Goal: Transaction & Acquisition: Purchase product/service

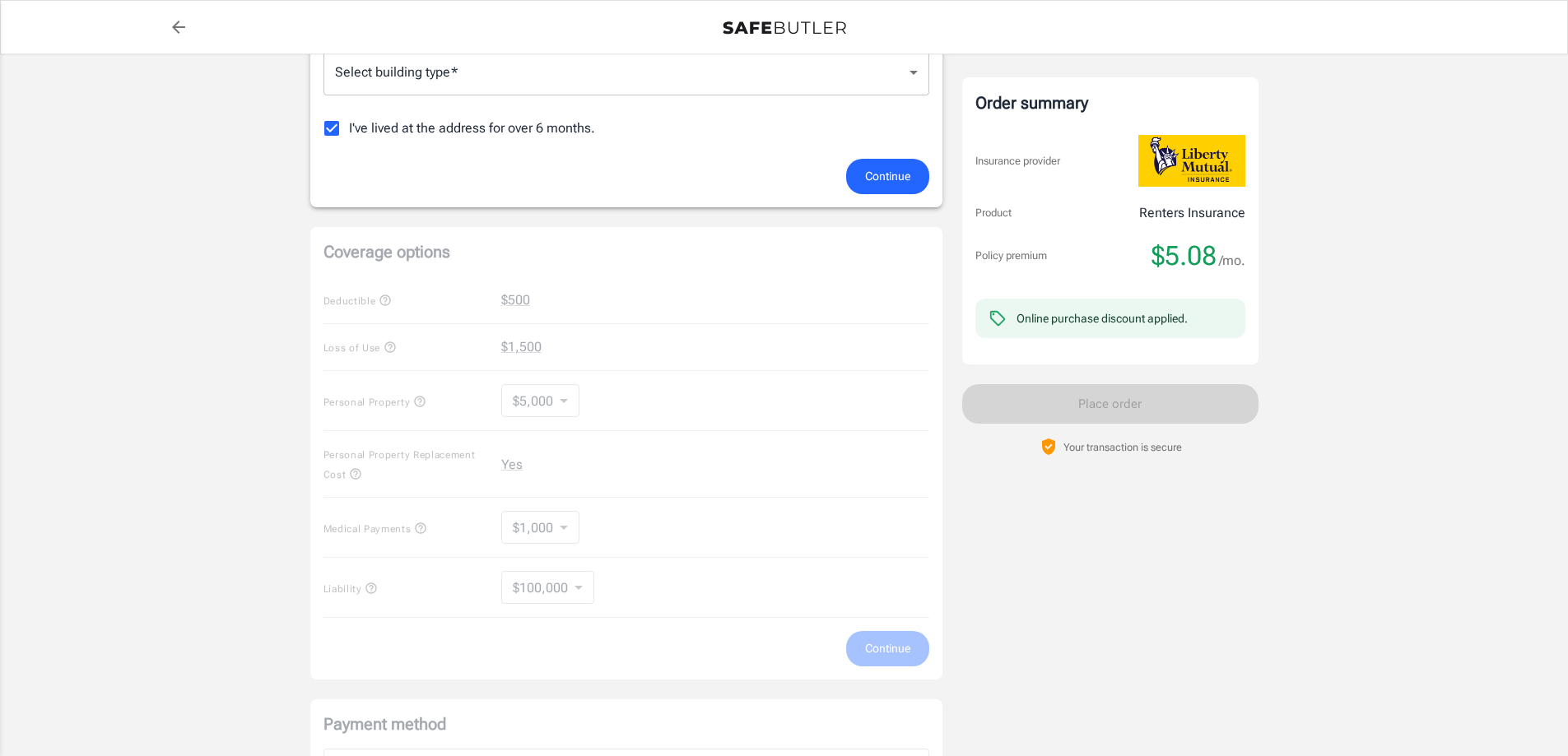
scroll to position [494, 0]
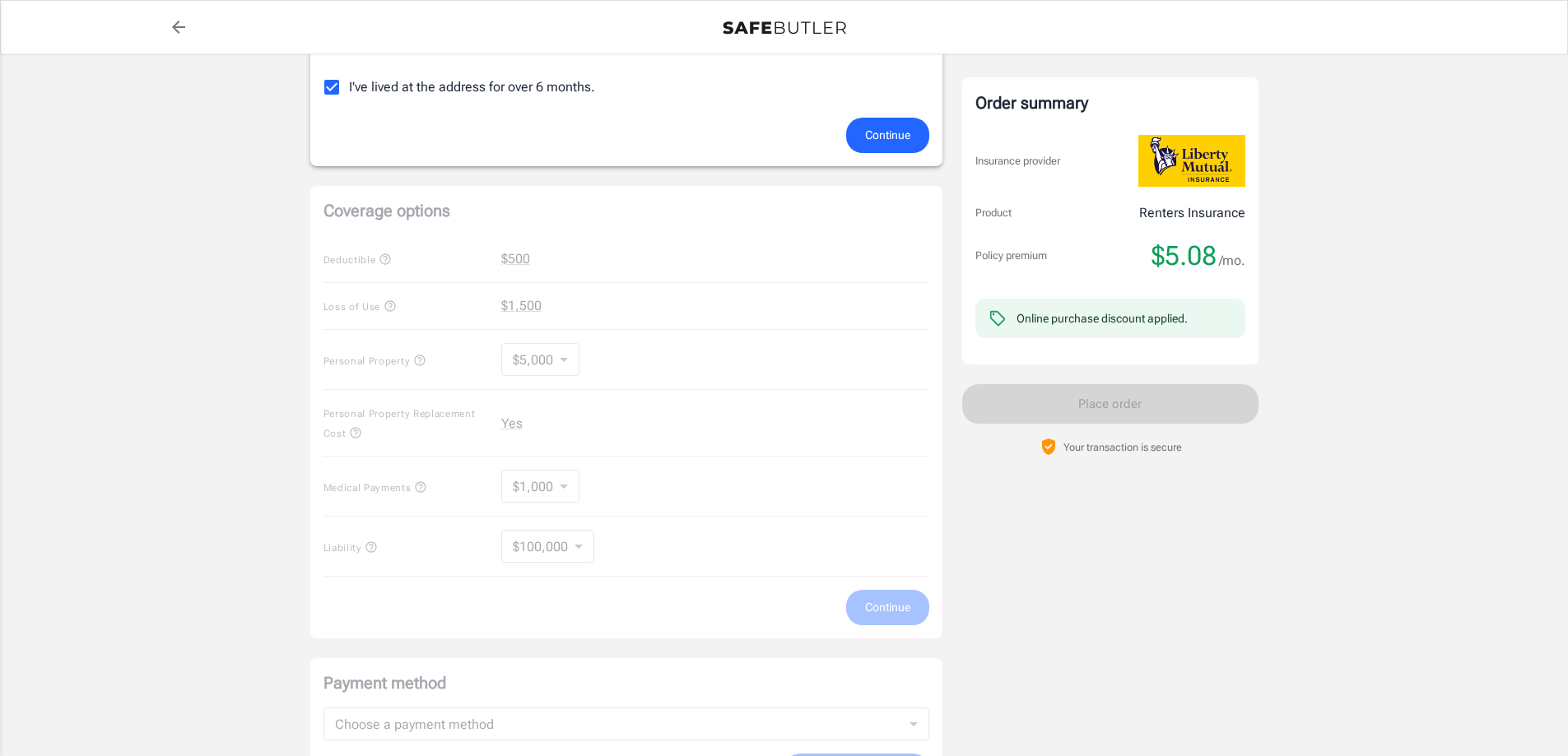
click at [498, 267] on div "Coverage options Deductible $500 Loss of Use $1,500 Personal Property $5,000 50…" at bounding box center [626, 412] width 632 height 453
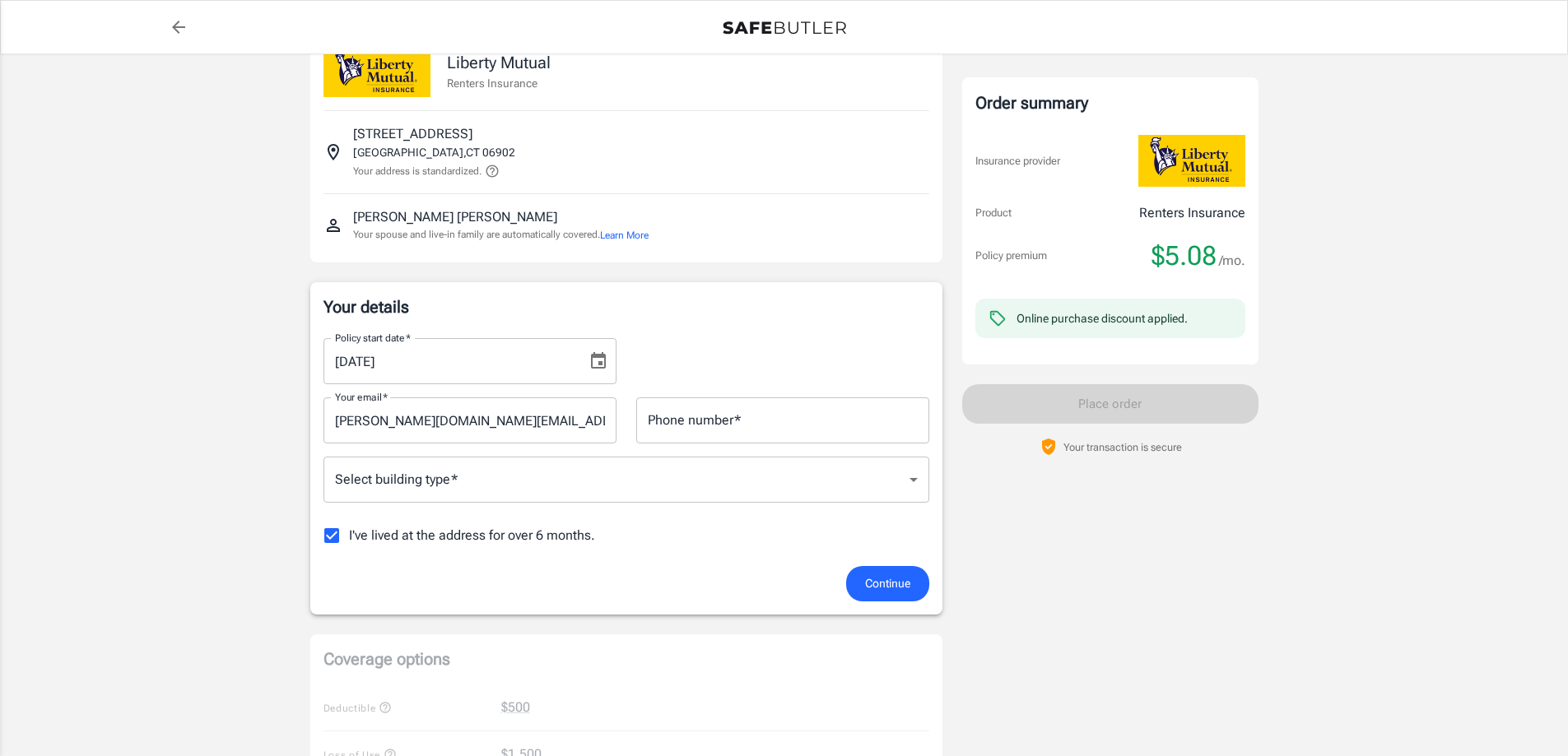
scroll to position [82, 0]
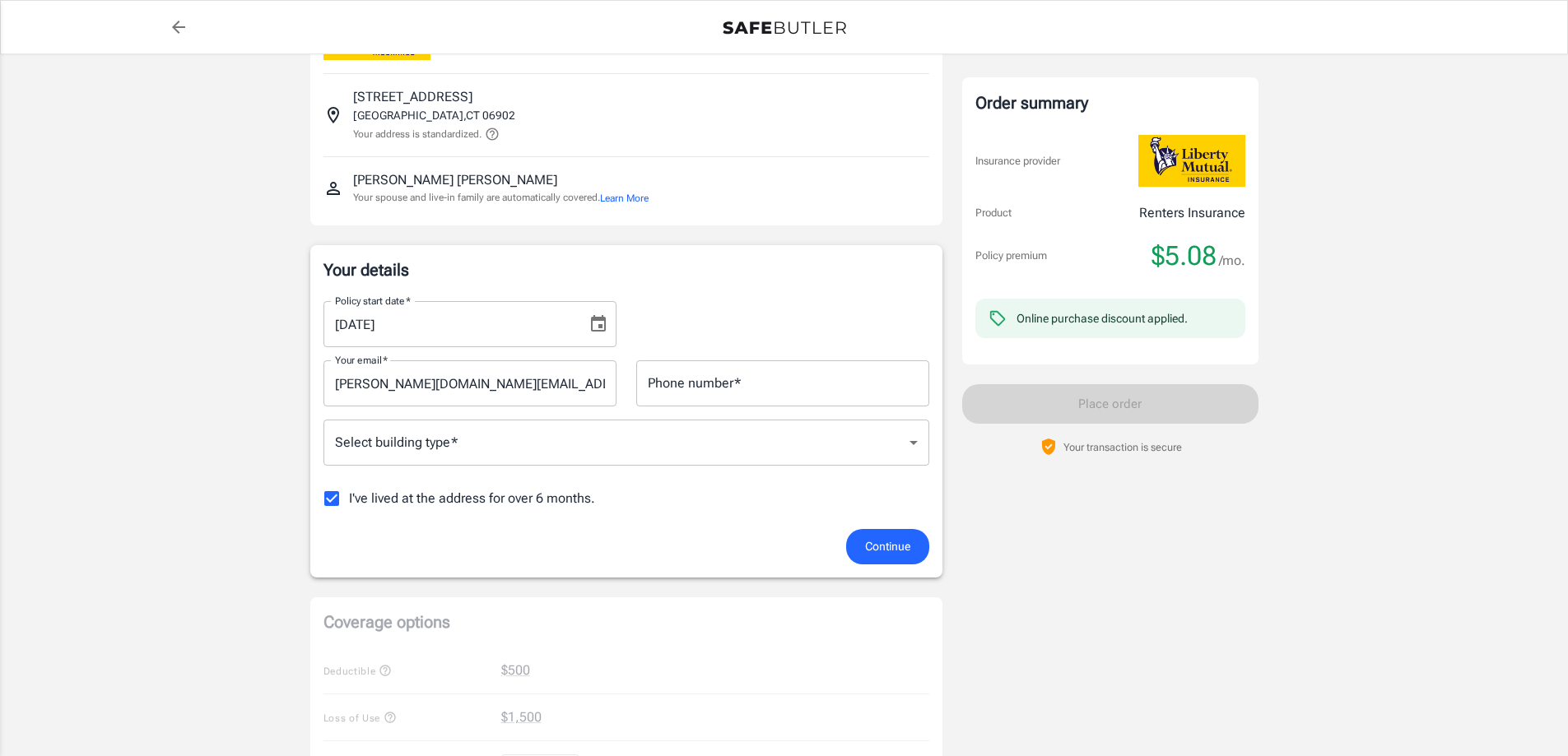
click at [598, 311] on button "Choose date, selected date is Aug 28, 2025" at bounding box center [598, 324] width 33 height 33
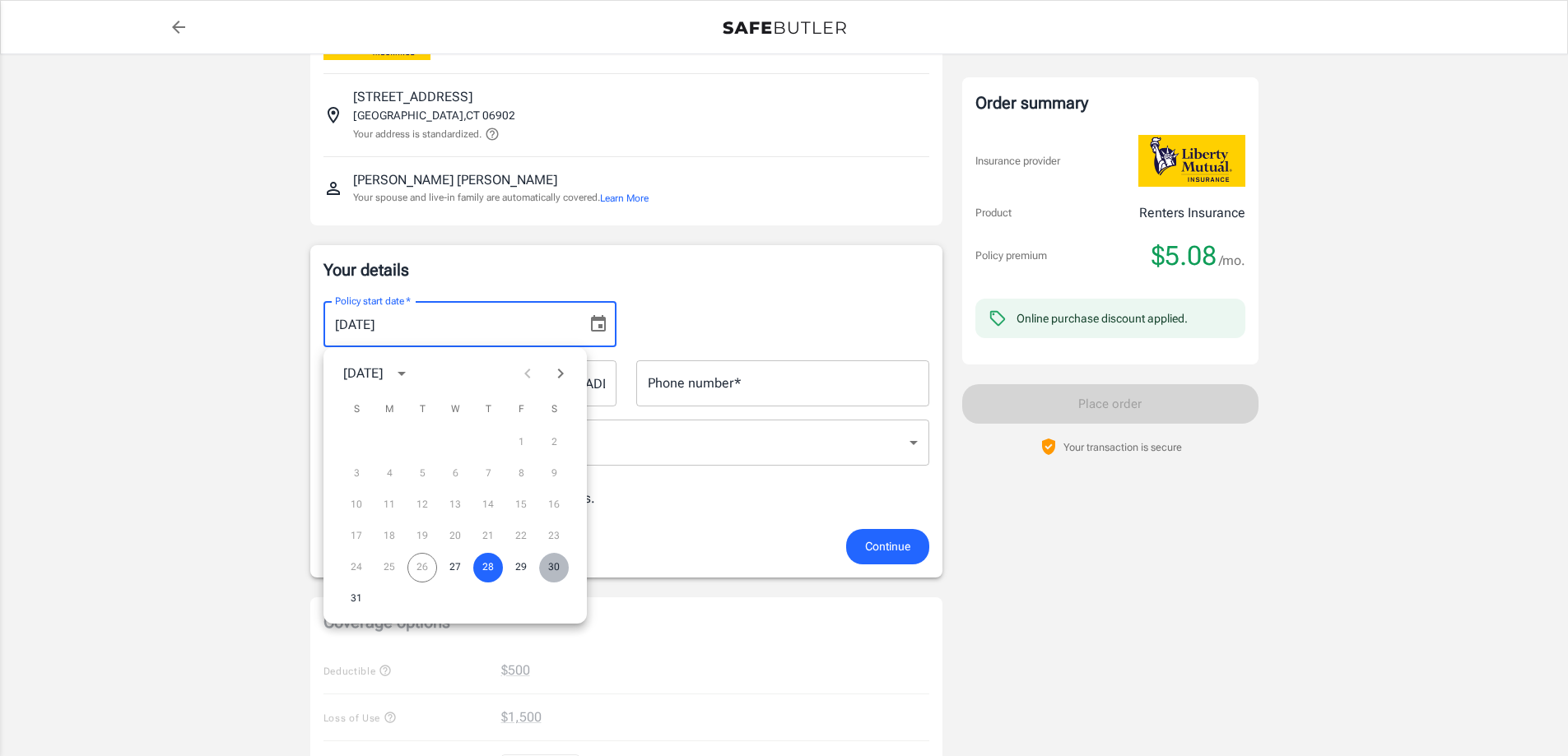
click at [553, 567] on button "30" at bounding box center [554, 567] width 30 height 30
type input "[DATE]"
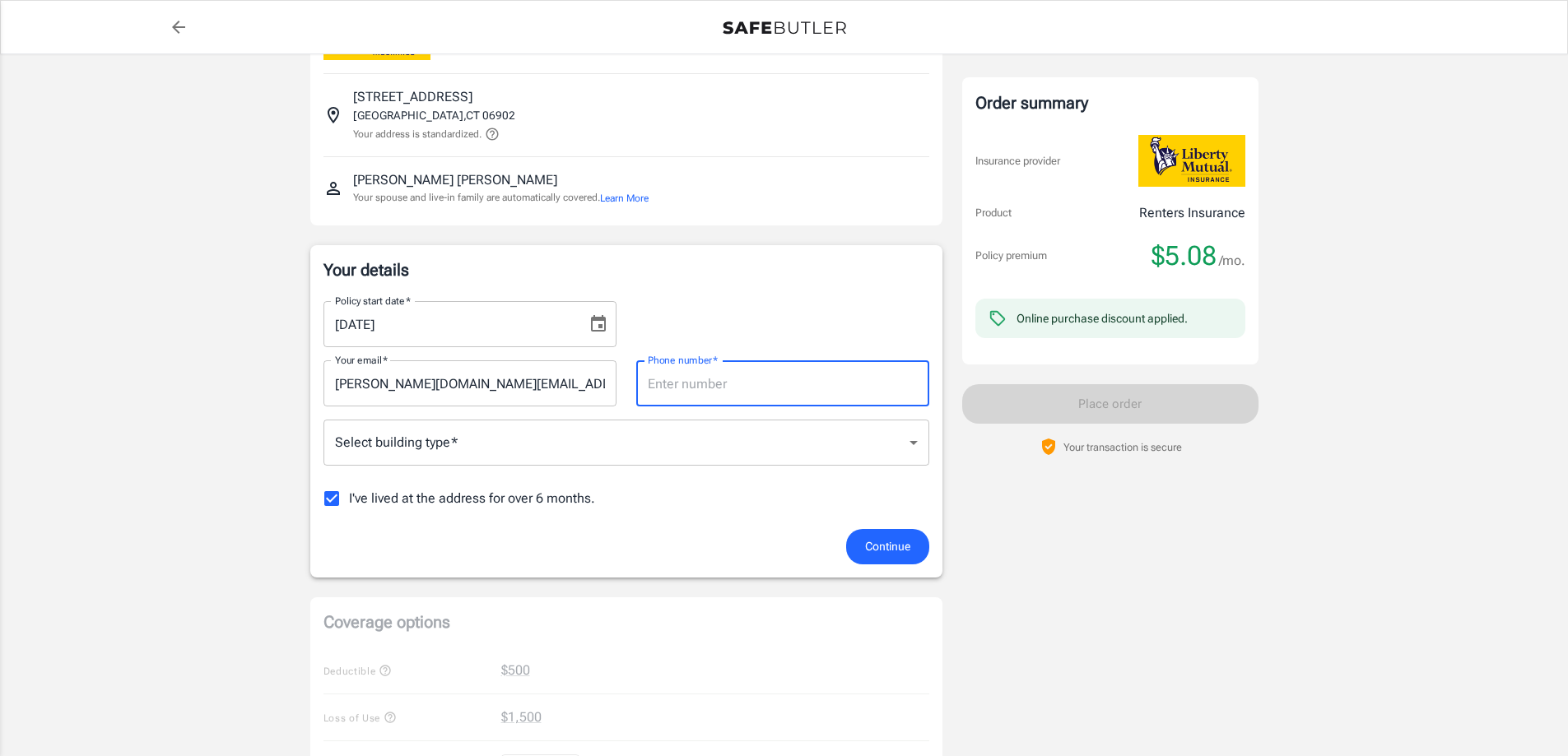
click at [746, 378] on input "Phone number   *" at bounding box center [783, 384] width 293 height 47
type input "2039184019"
click at [648, 468] on div "Select building type   * ​ Select building type   *" at bounding box center [626, 444] width 606 height 48
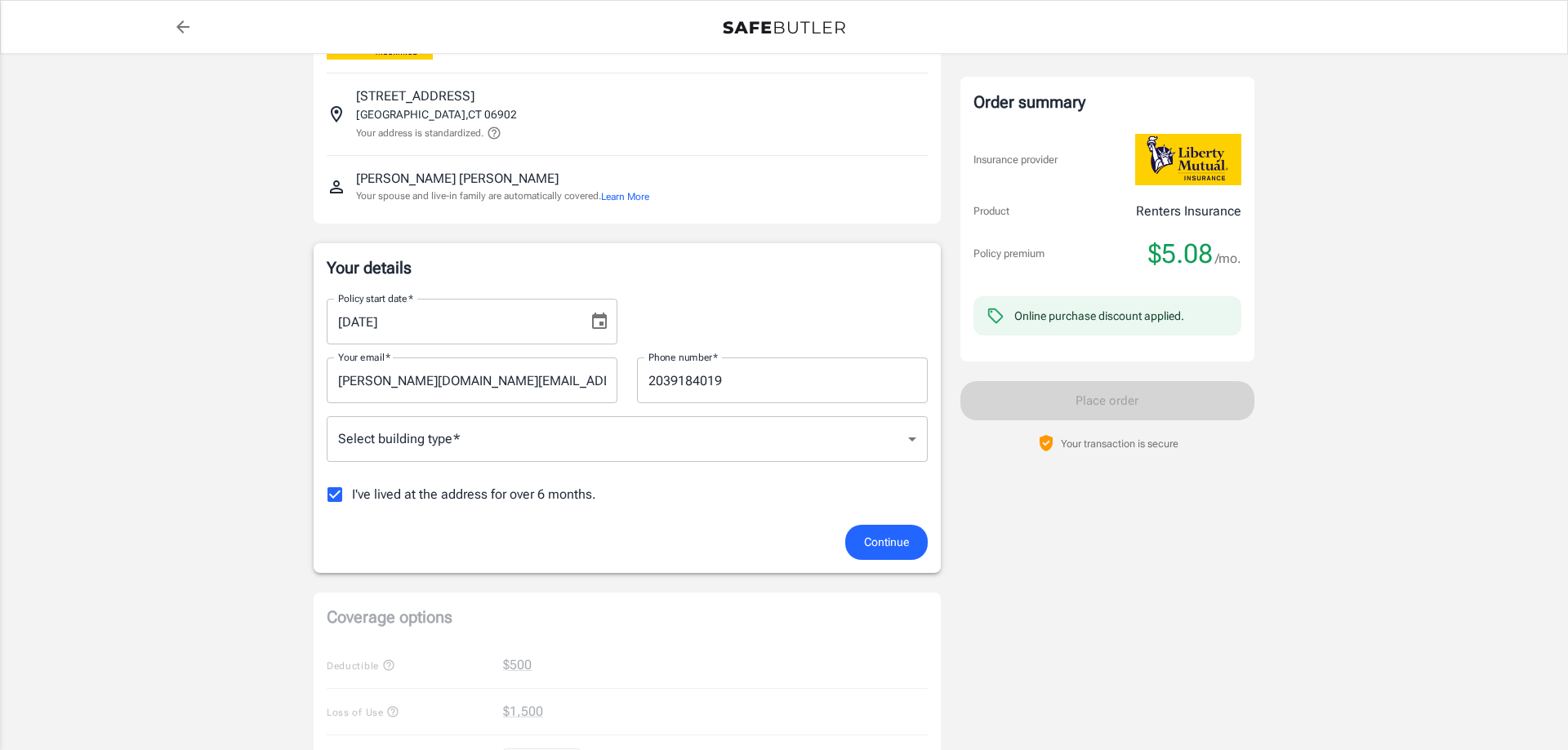
click at [635, 444] on body "Policy premium $ 5.08 /mo Liberty Mutual Renters Insurance [STREET_ADDRESS] You…" at bounding box center [784, 691] width 1568 height 1544
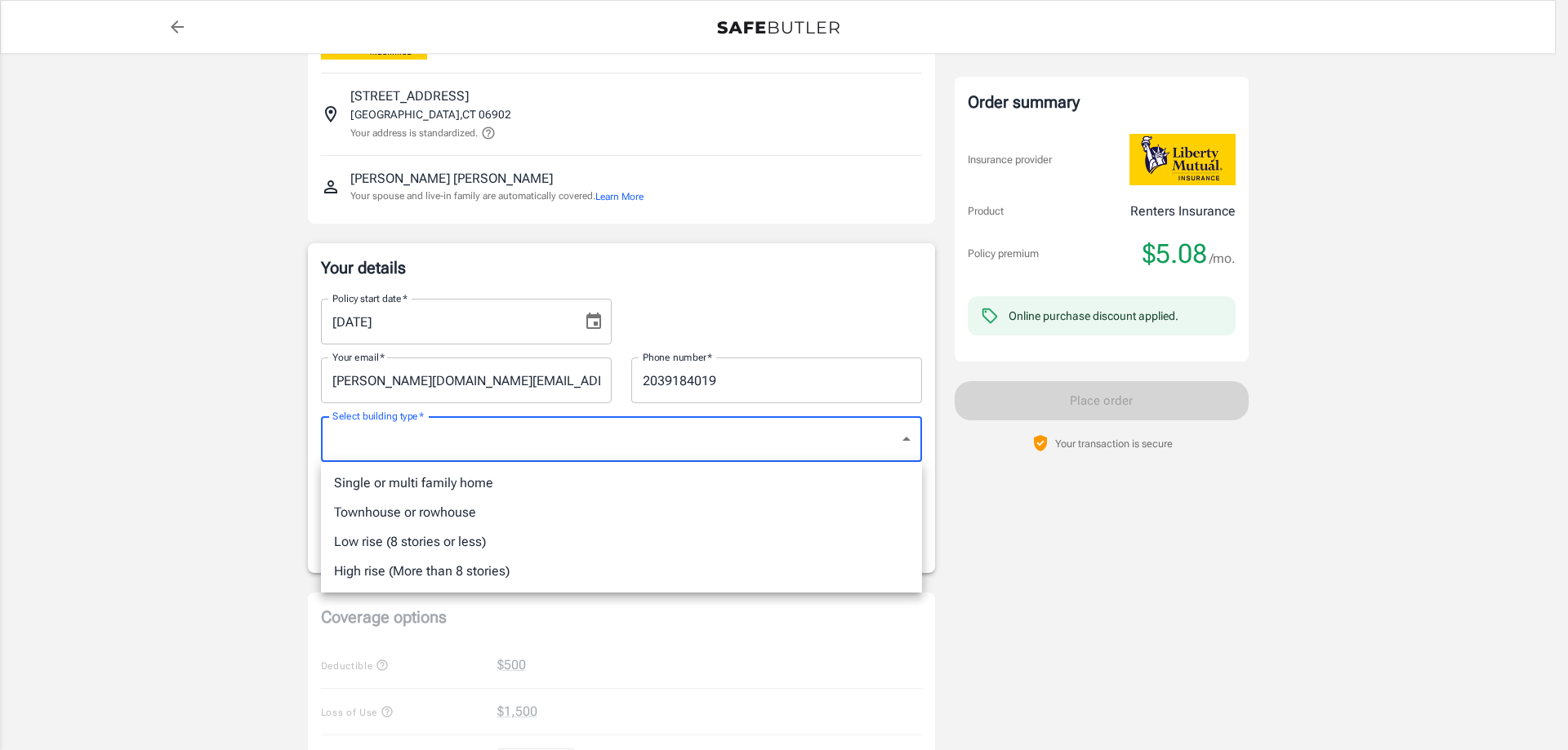
click at [217, 561] on div at bounding box center [784, 375] width 1568 height 750
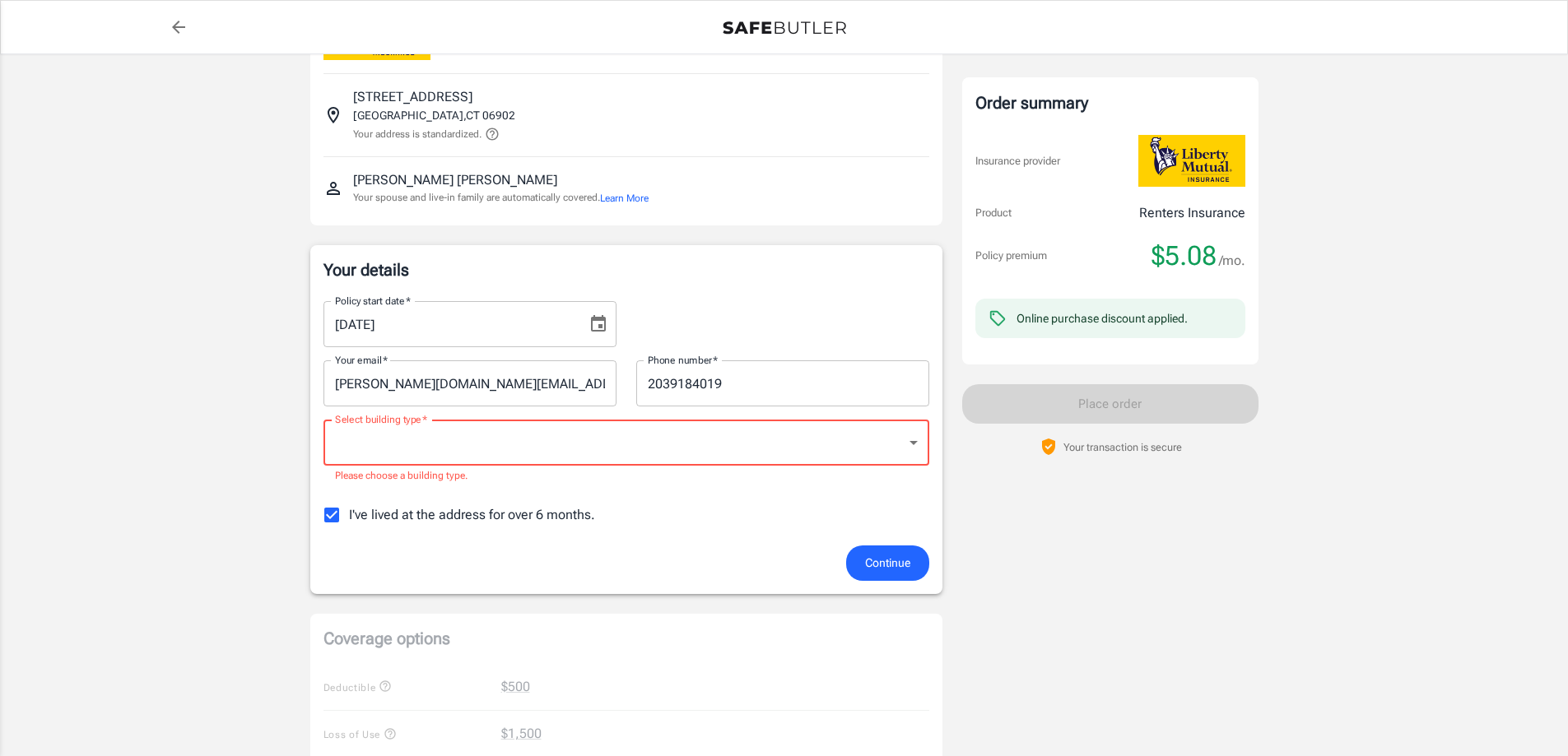
click at [560, 446] on body "Policy premium $ 5.08 /mo Liberty Mutual Renters Insurance [STREET_ADDRESS] You…" at bounding box center [784, 704] width 1568 height 1573
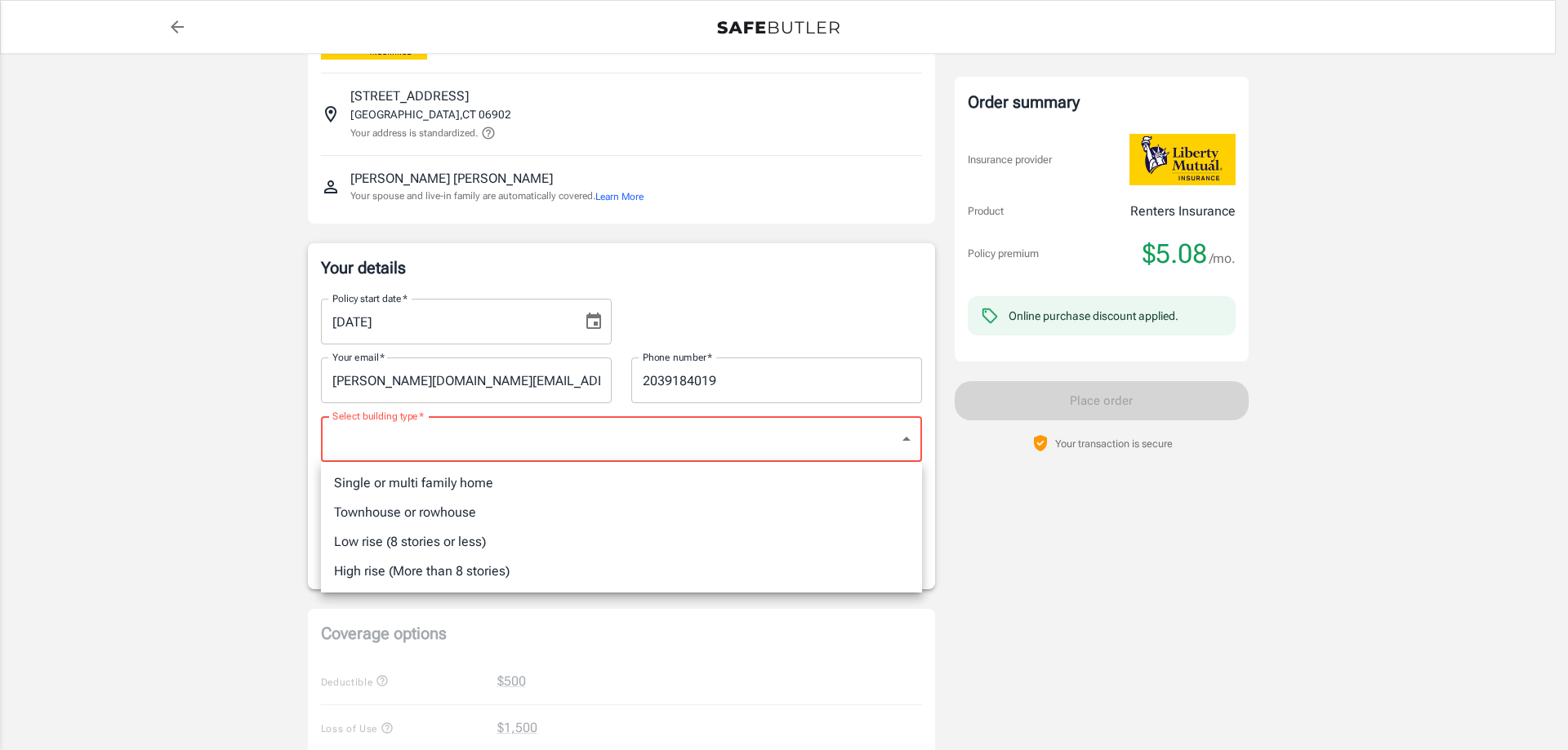
click at [449, 540] on li "Low rise (8 stories or less)" at bounding box center [622, 541] width 601 height 29
type input "lowrise"
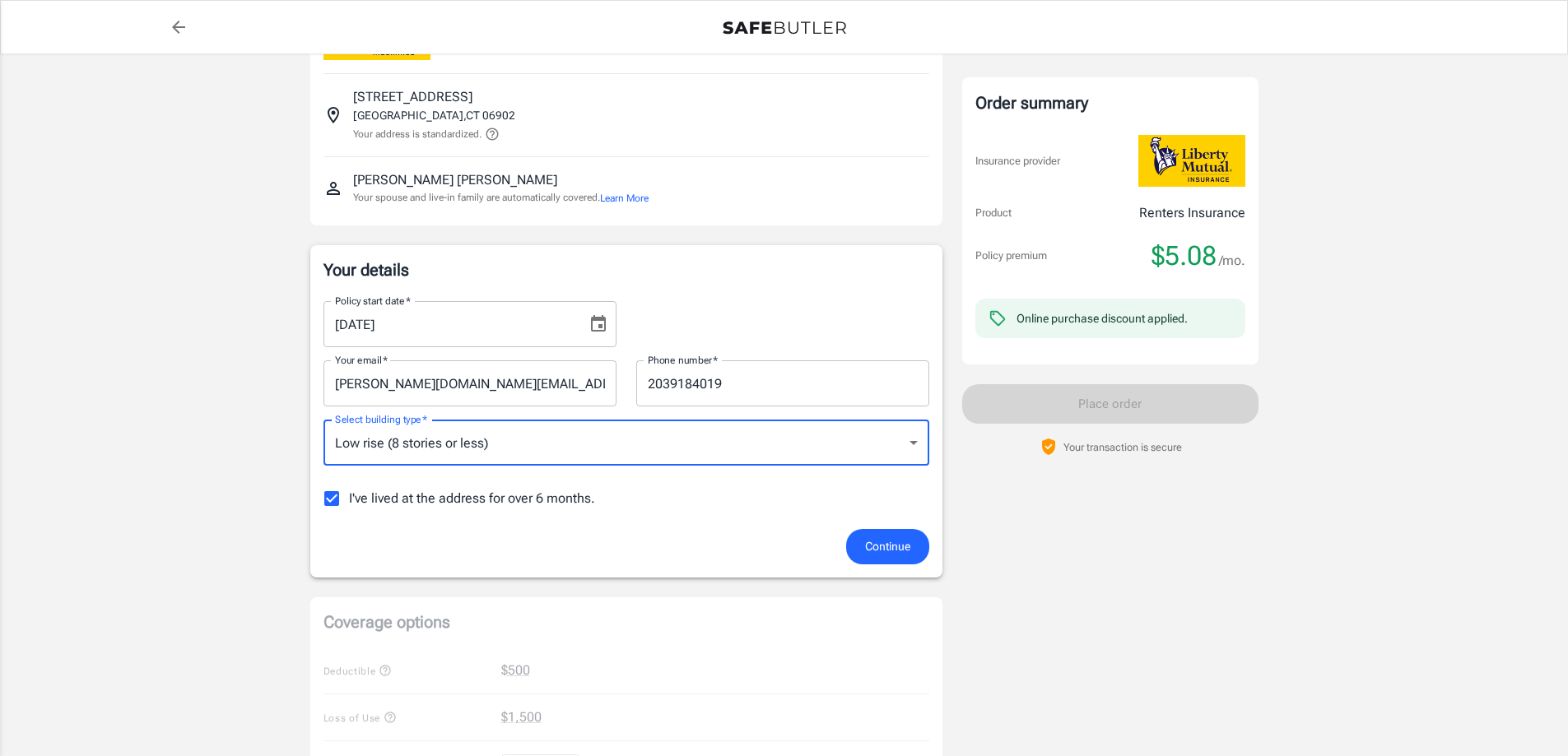
click at [321, 498] on input "I've lived at the address for over 6 months." at bounding box center [331, 498] width 35 height 35
checkbox input "false"
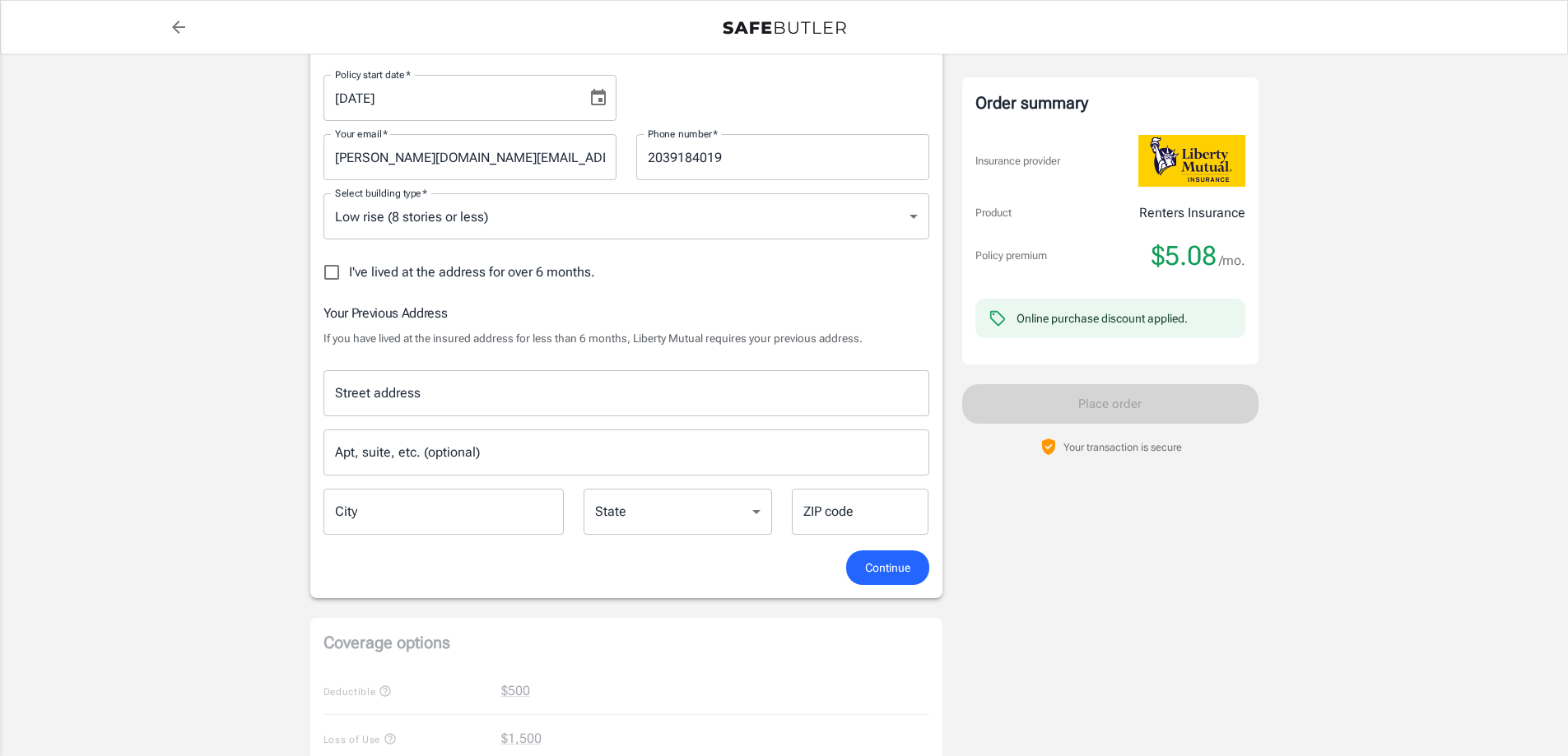
scroll to position [329, 0]
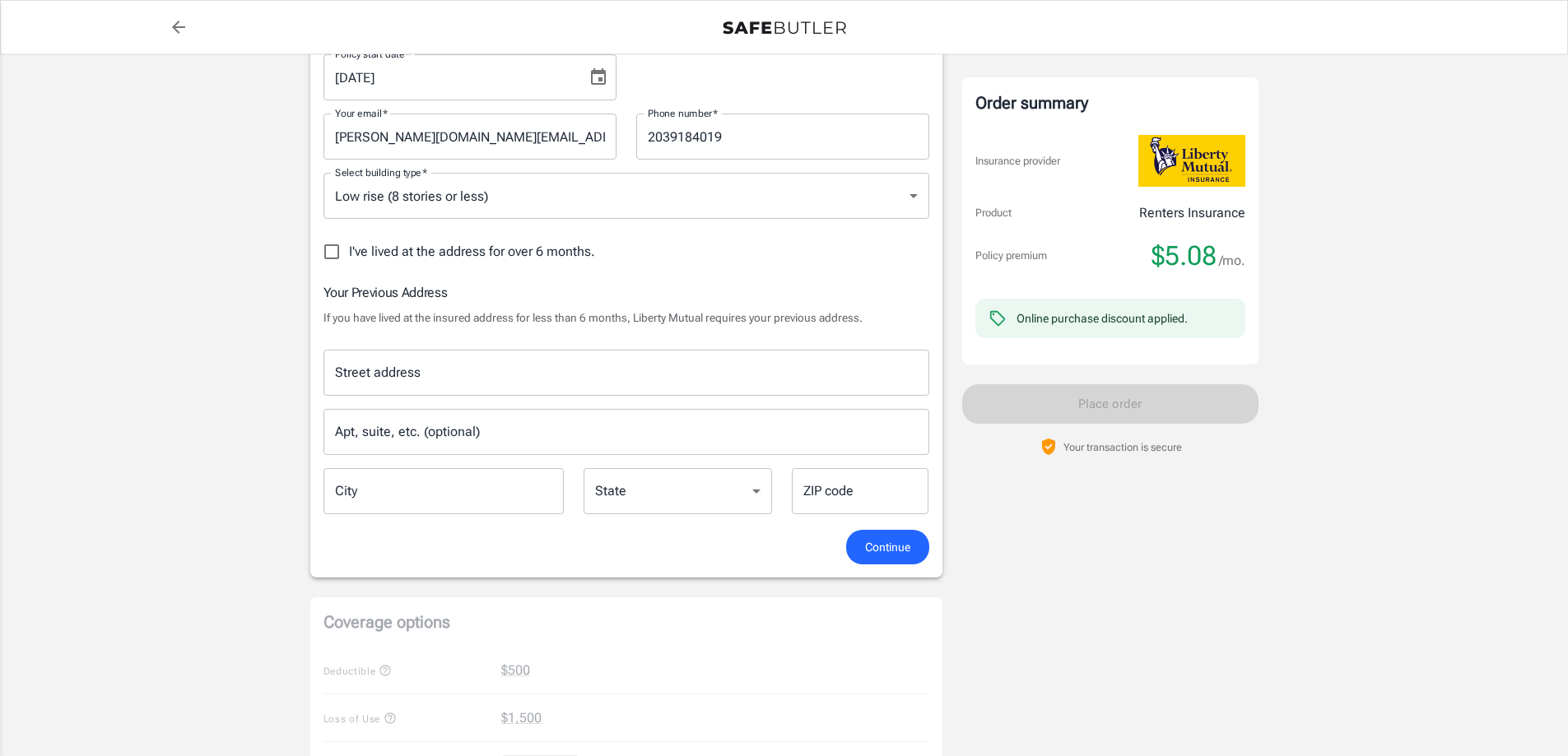
click at [410, 370] on input "Street address" at bounding box center [626, 372] width 591 height 31
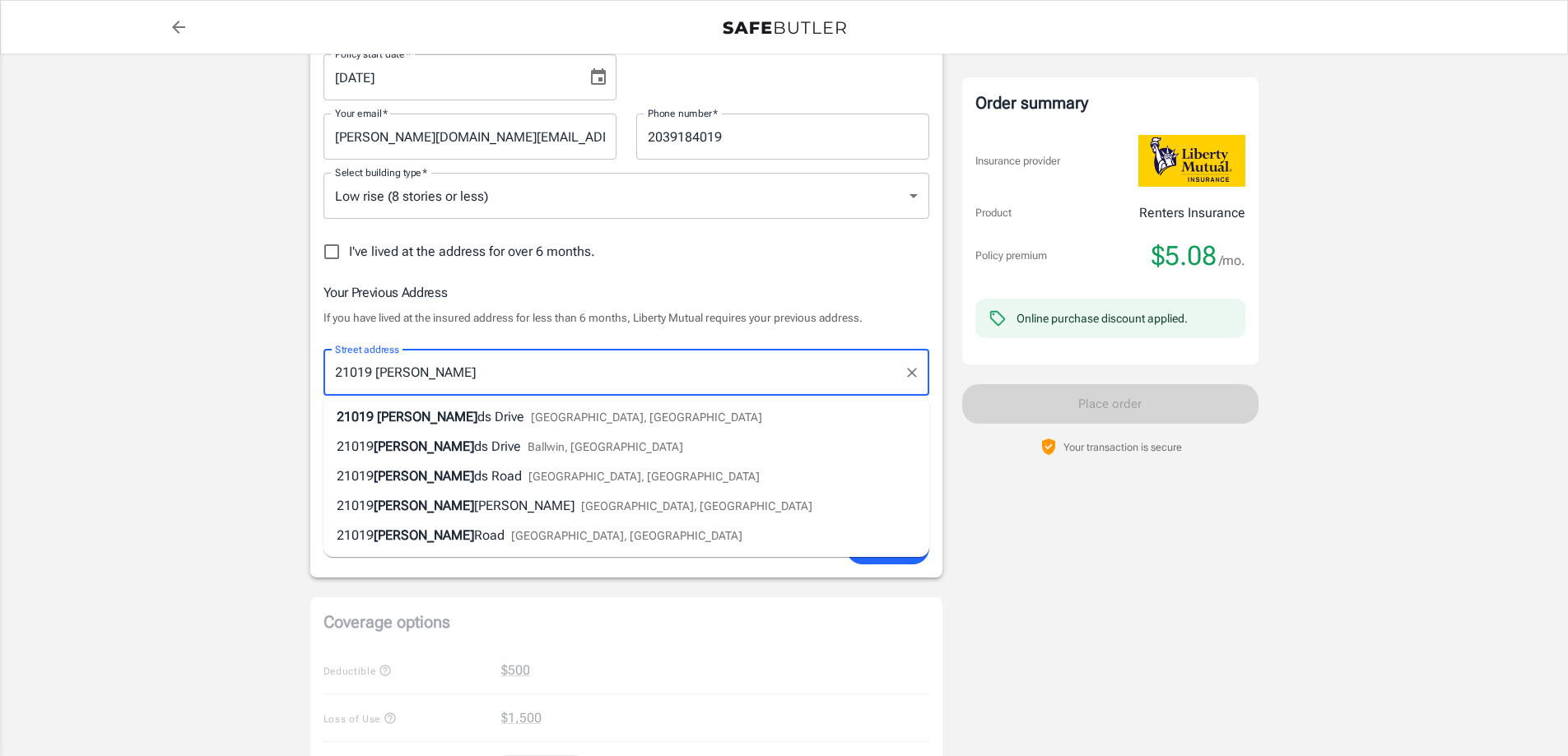
click at [444, 415] on span "[PERSON_NAME]" at bounding box center [427, 416] width 100 height 15
type input "[STREET_ADDRESS][PERSON_NAME]"
type input "[GEOGRAPHIC_DATA]"
select select "[GEOGRAPHIC_DATA]"
type input "77407"
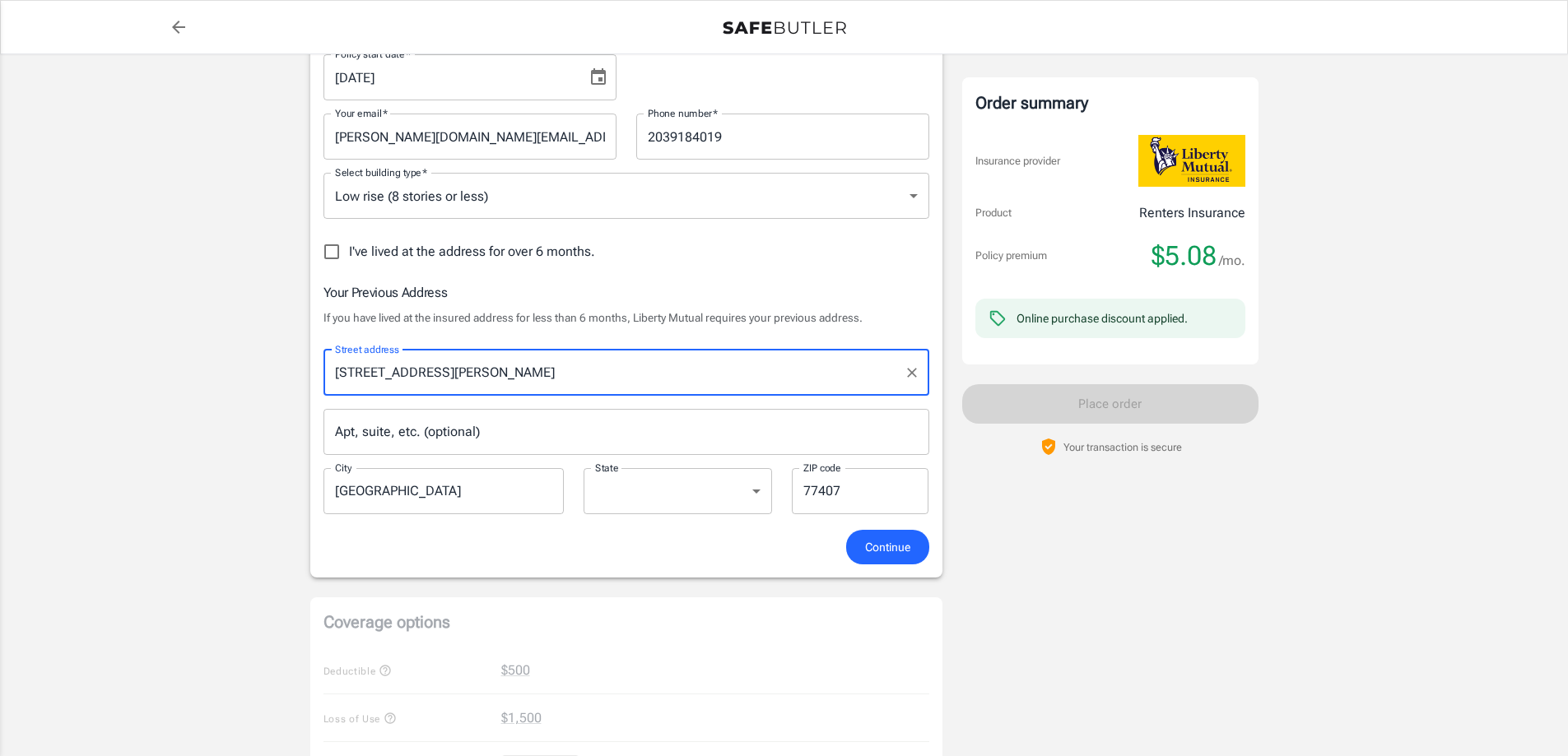
type input "[STREET_ADDRESS][PERSON_NAME]"
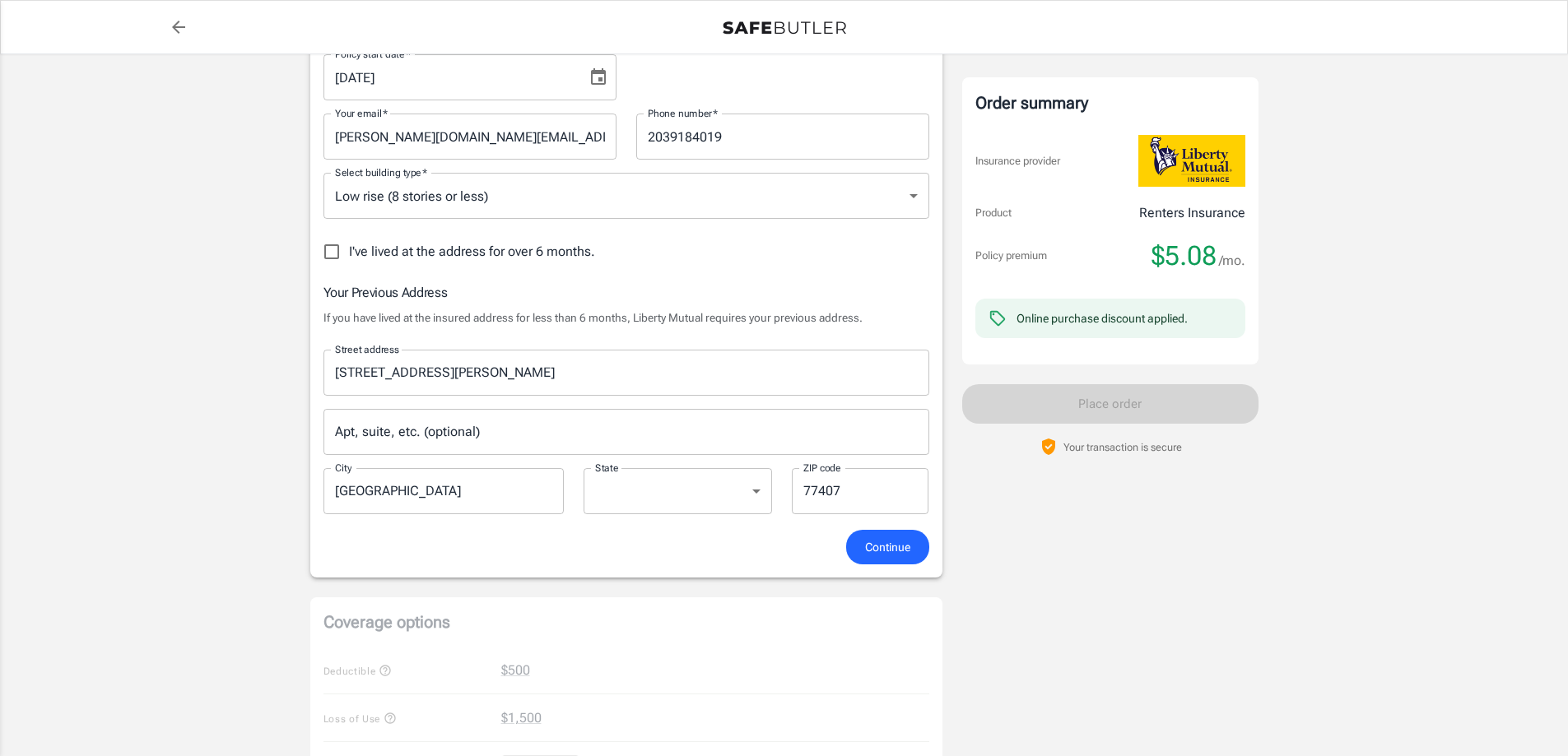
scroll to position [576, 0]
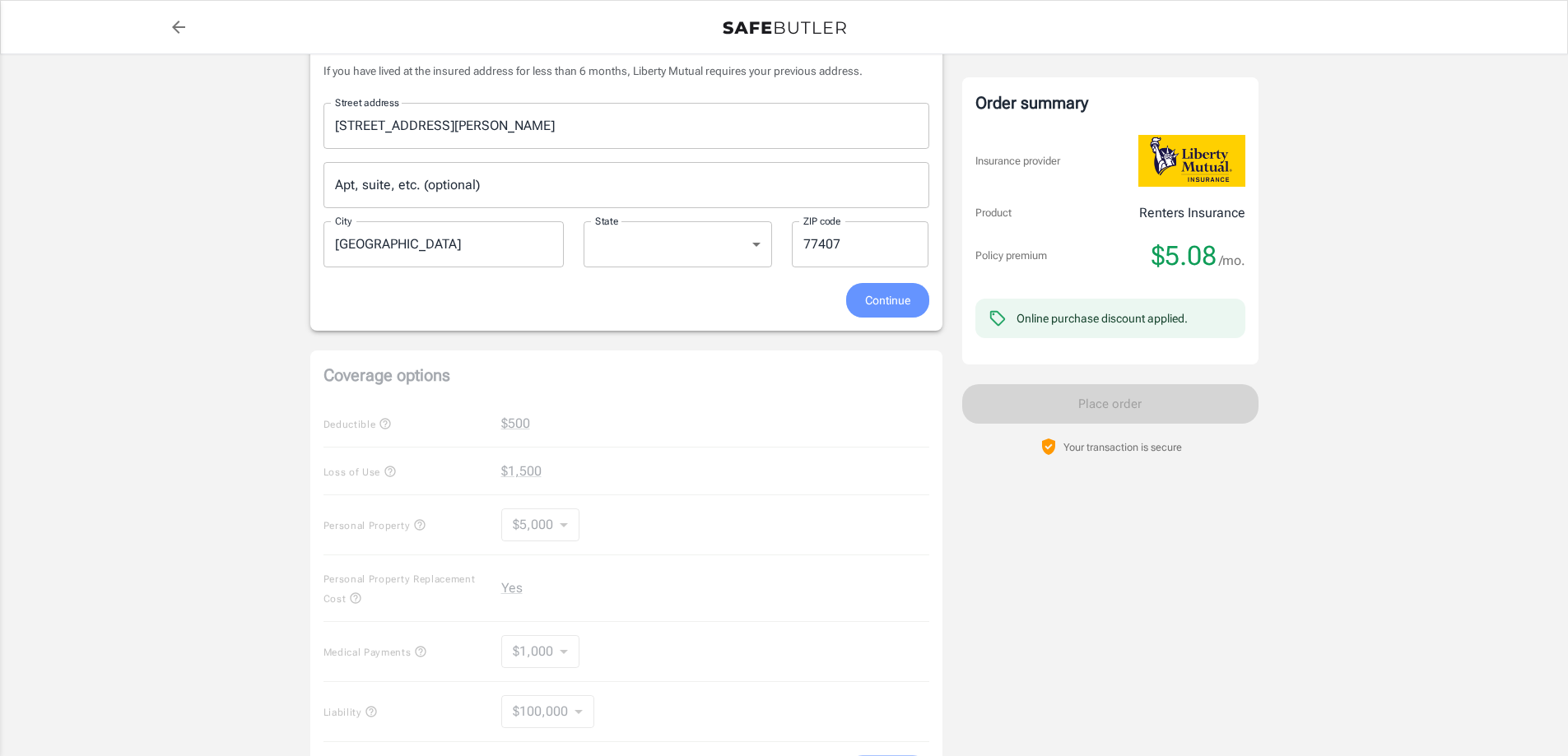
click at [880, 302] on span "Continue" at bounding box center [887, 301] width 46 height 21
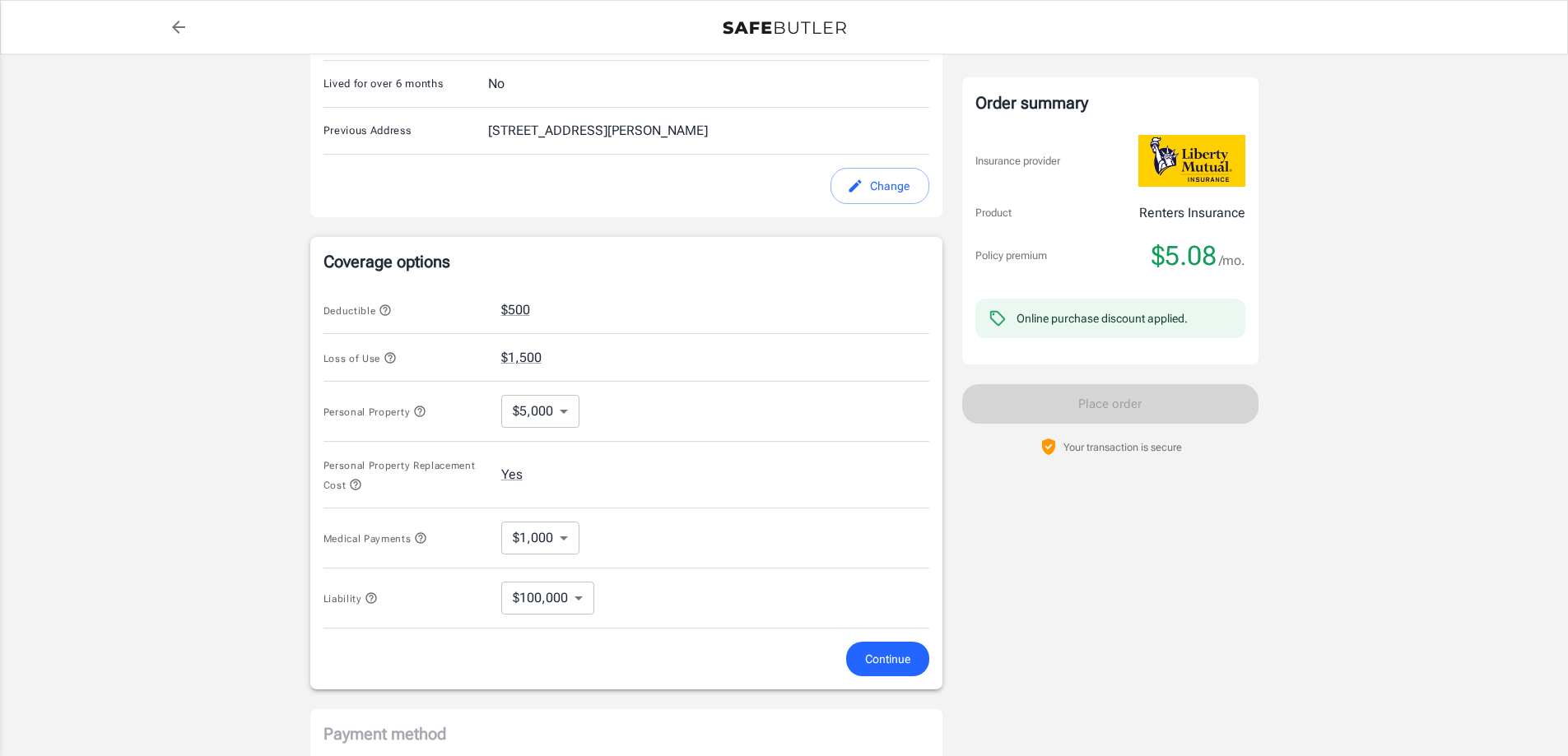
scroll to position [590, 0]
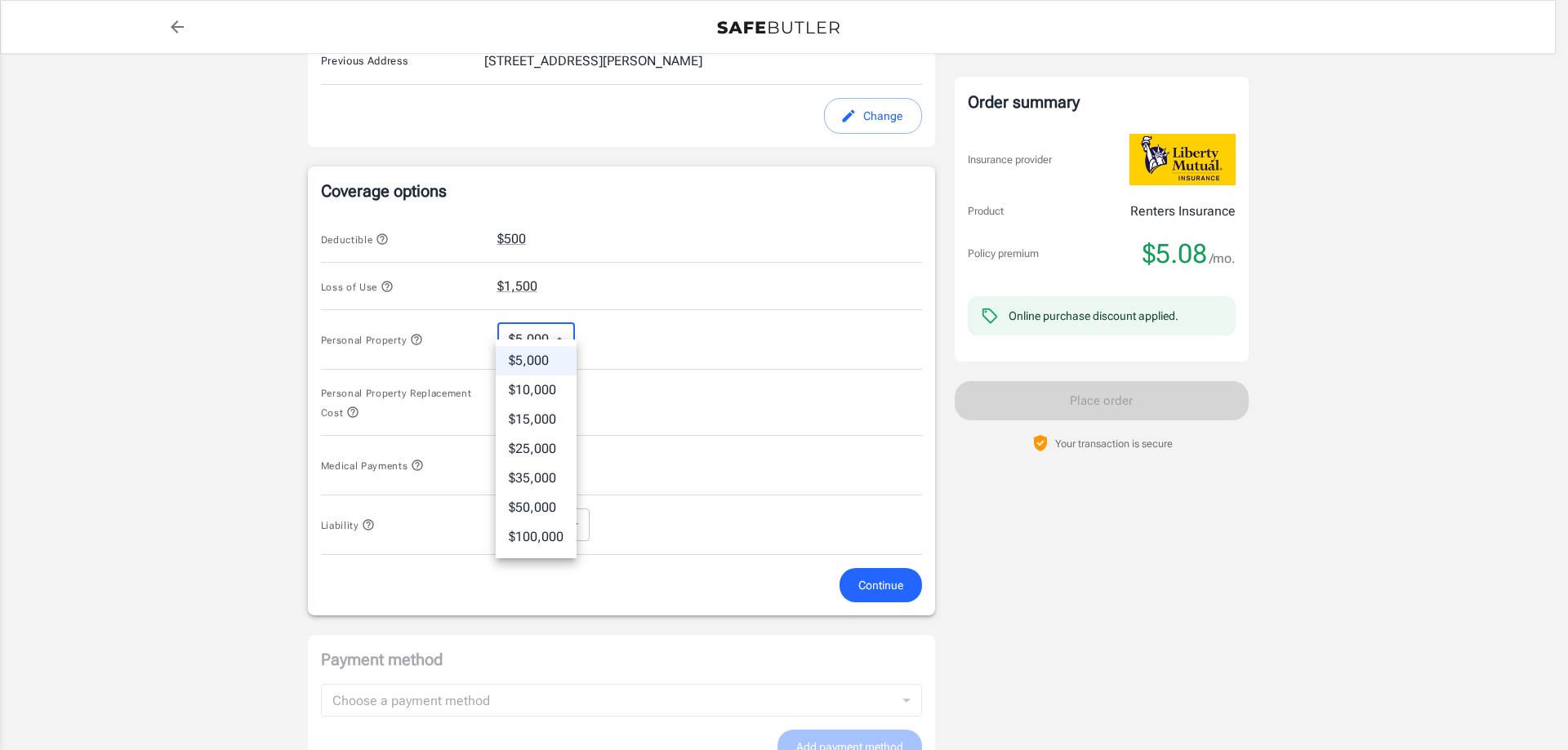
click at [558, 320] on body "Policy premium $ 5.08 /mo Liberty Mutual Renters Insurance [STREET_ADDRESS] You…" at bounding box center [784, 225] width 1568 height 1621
click at [1044, 483] on div at bounding box center [784, 375] width 1568 height 750
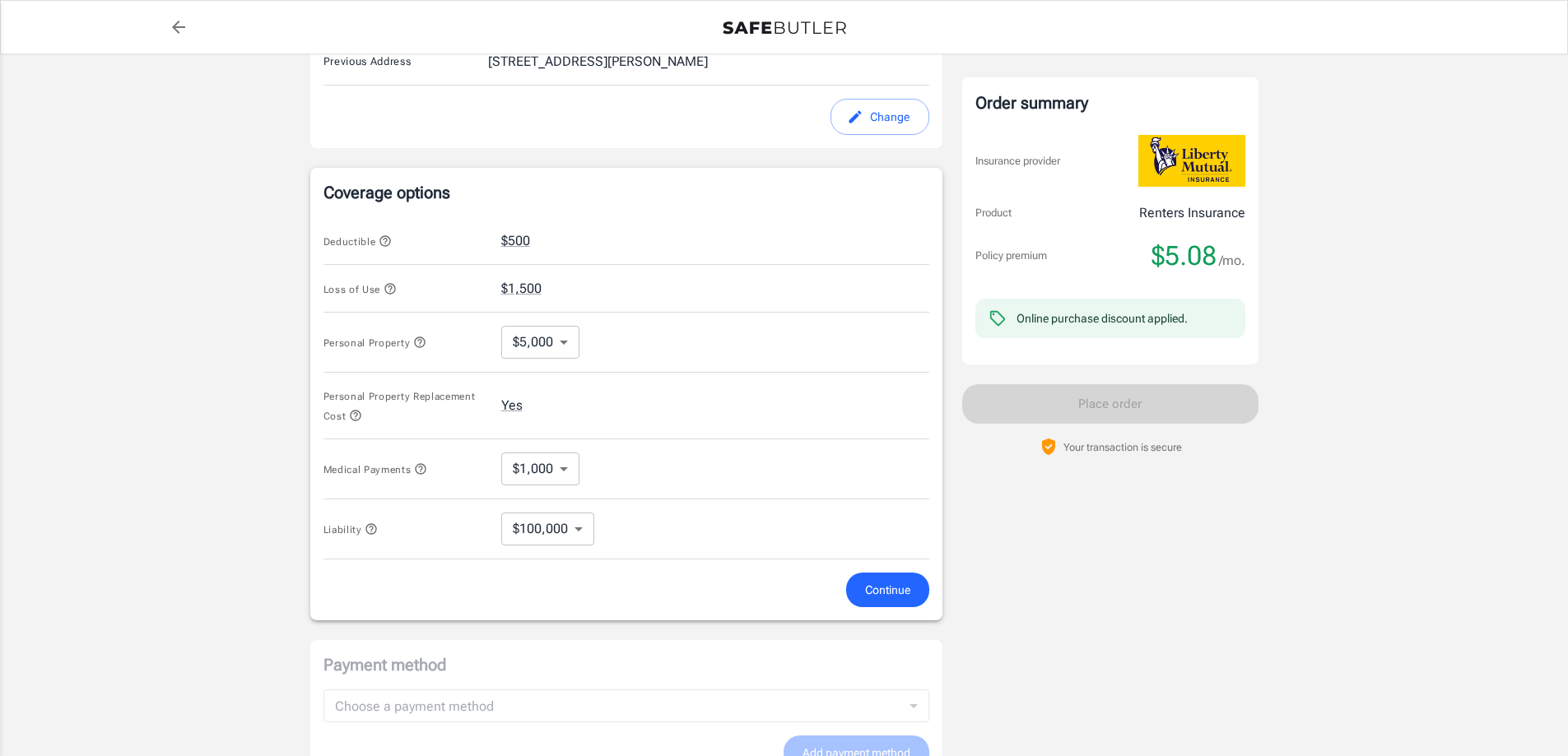
click at [1358, 391] on div "Policy premium $ 5.08 /mo Liberty Mutual Renters Insurance [STREET_ADDRESS] You…" at bounding box center [784, 197] width 1568 height 1465
click at [582, 514] on body "Policy premium $ 5.08 /mo Liberty Mutual Renters Insurance [STREET_ADDRESS] You…" at bounding box center [784, 227] width 1568 height 1634
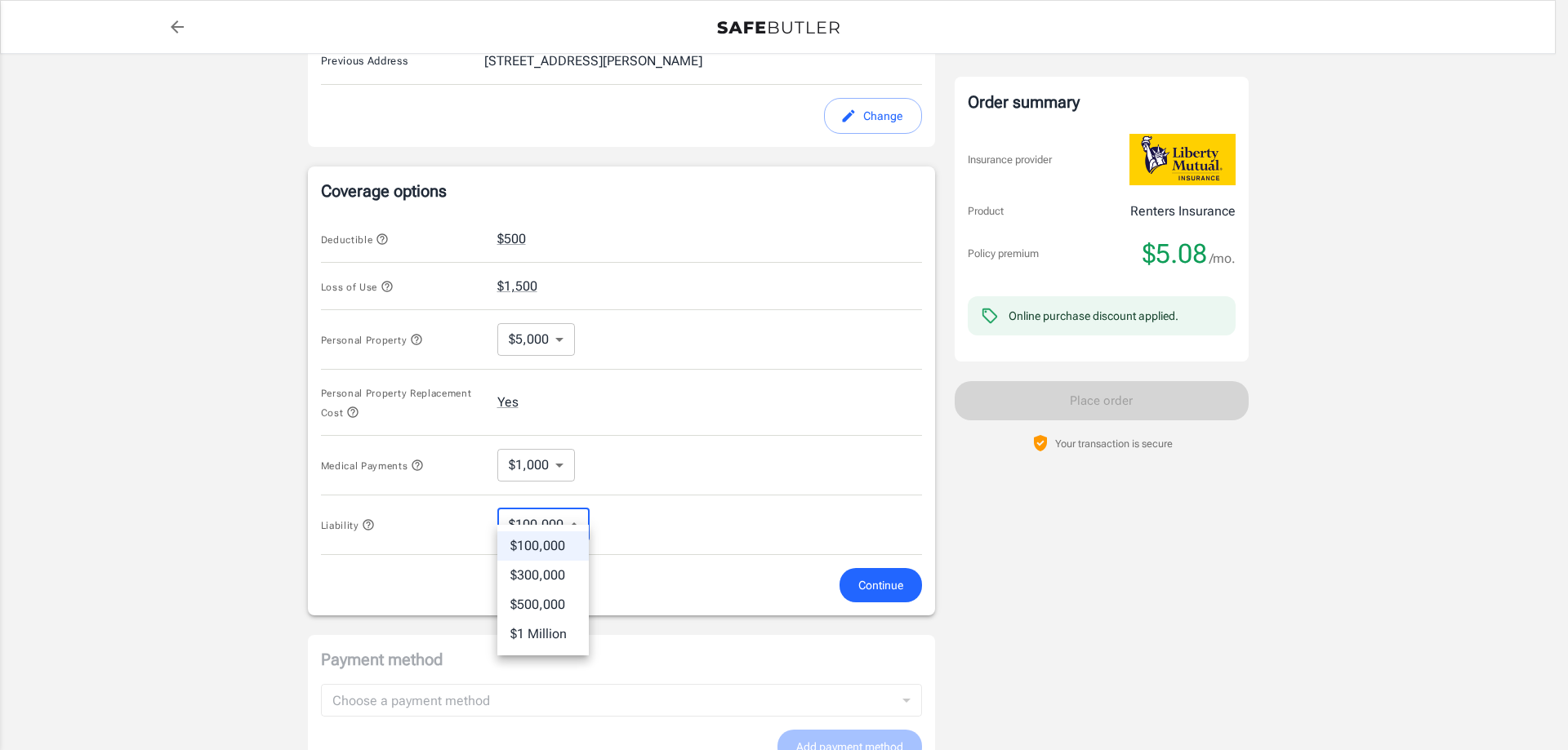
click at [556, 577] on li "$300,000" at bounding box center [542, 575] width 91 height 29
type input "300000"
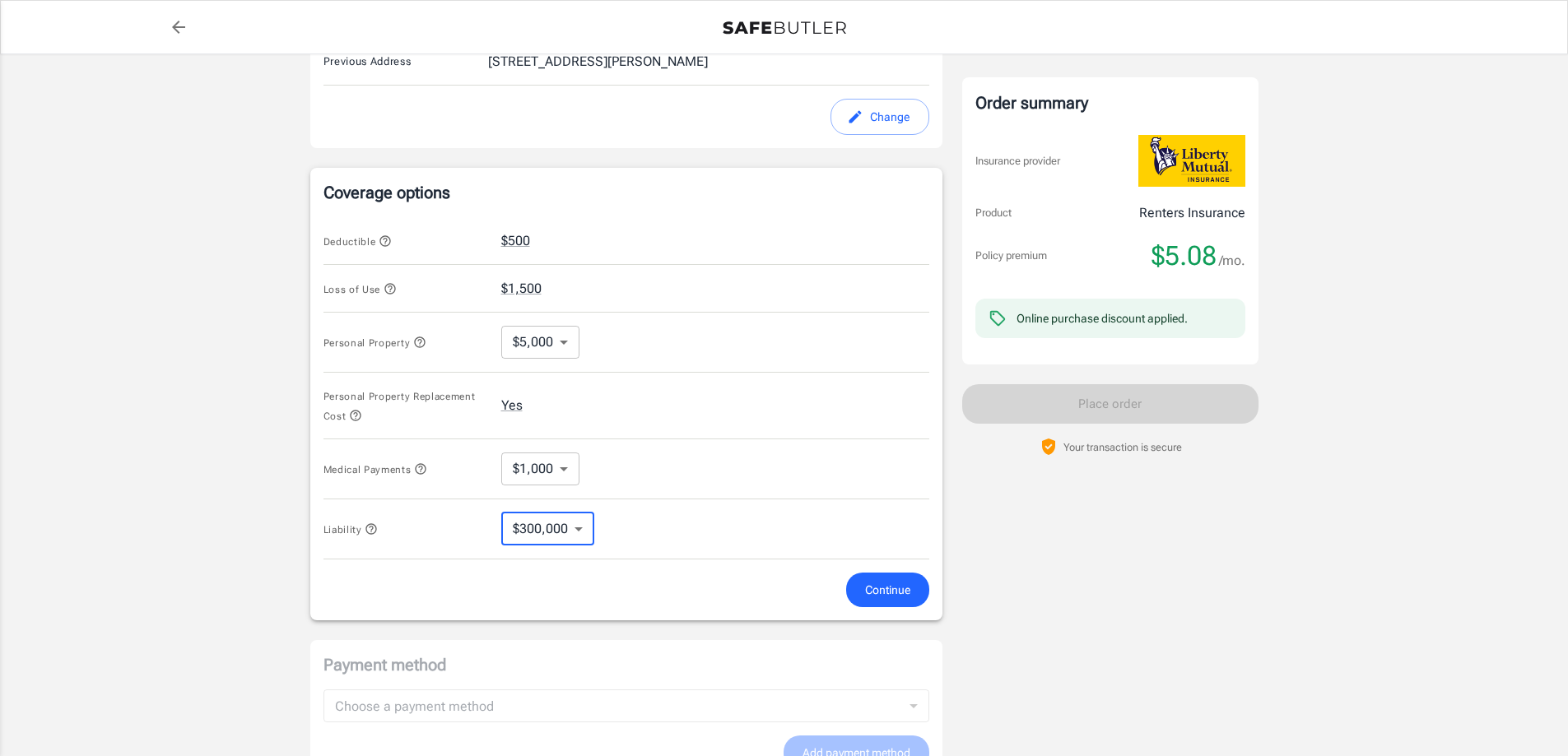
click at [693, 463] on div "Medical Payments $1,000 1000 ​" at bounding box center [626, 469] width 606 height 60
click at [668, 398] on div "Personal Property Replacement Cost Yes" at bounding box center [626, 406] width 606 height 67
click at [569, 327] on body "Policy premium $ 5.08 /mo Liberty Mutual Renters Insurance [STREET_ADDRESS] You…" at bounding box center [784, 227] width 1568 height 1634
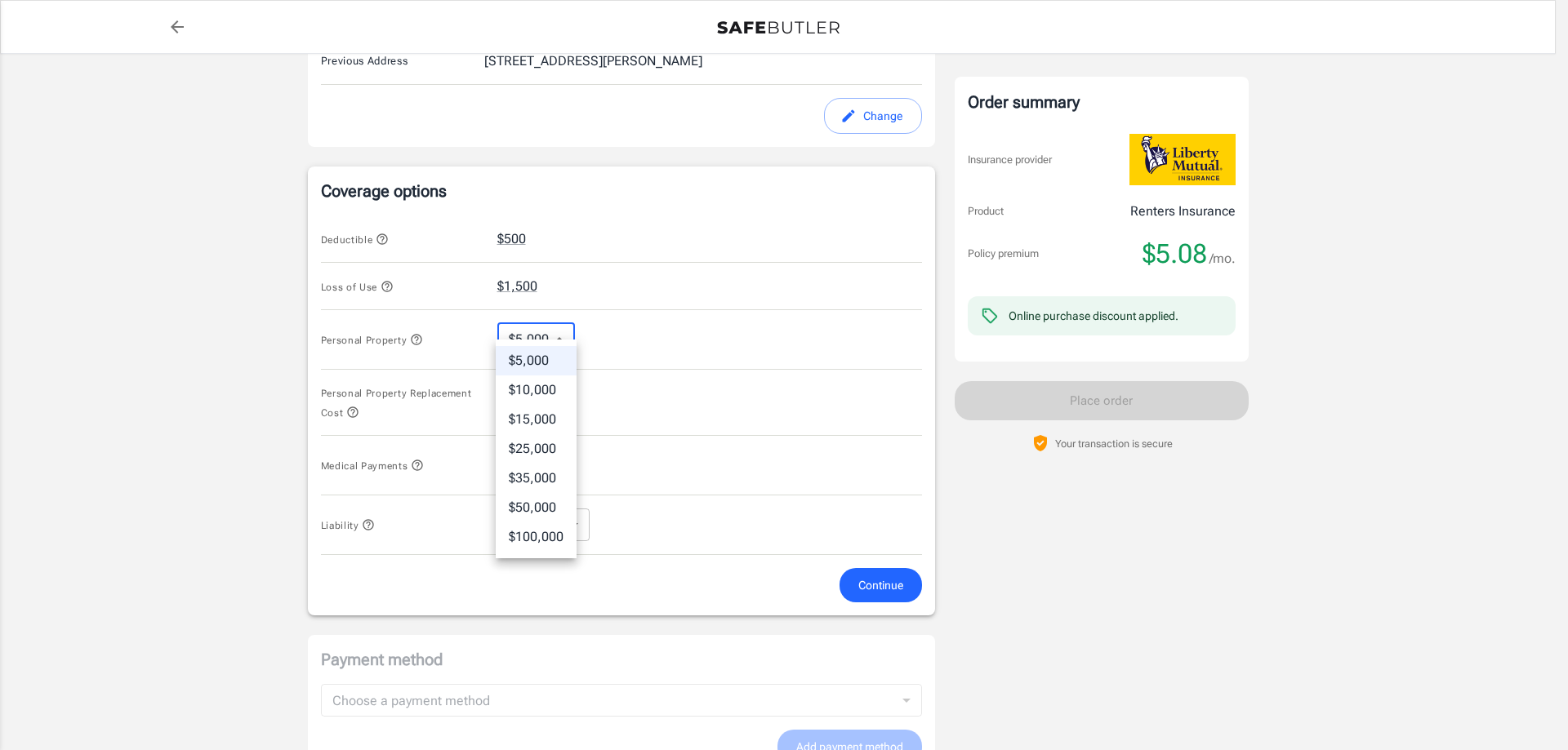
click at [698, 326] on div at bounding box center [784, 375] width 1568 height 750
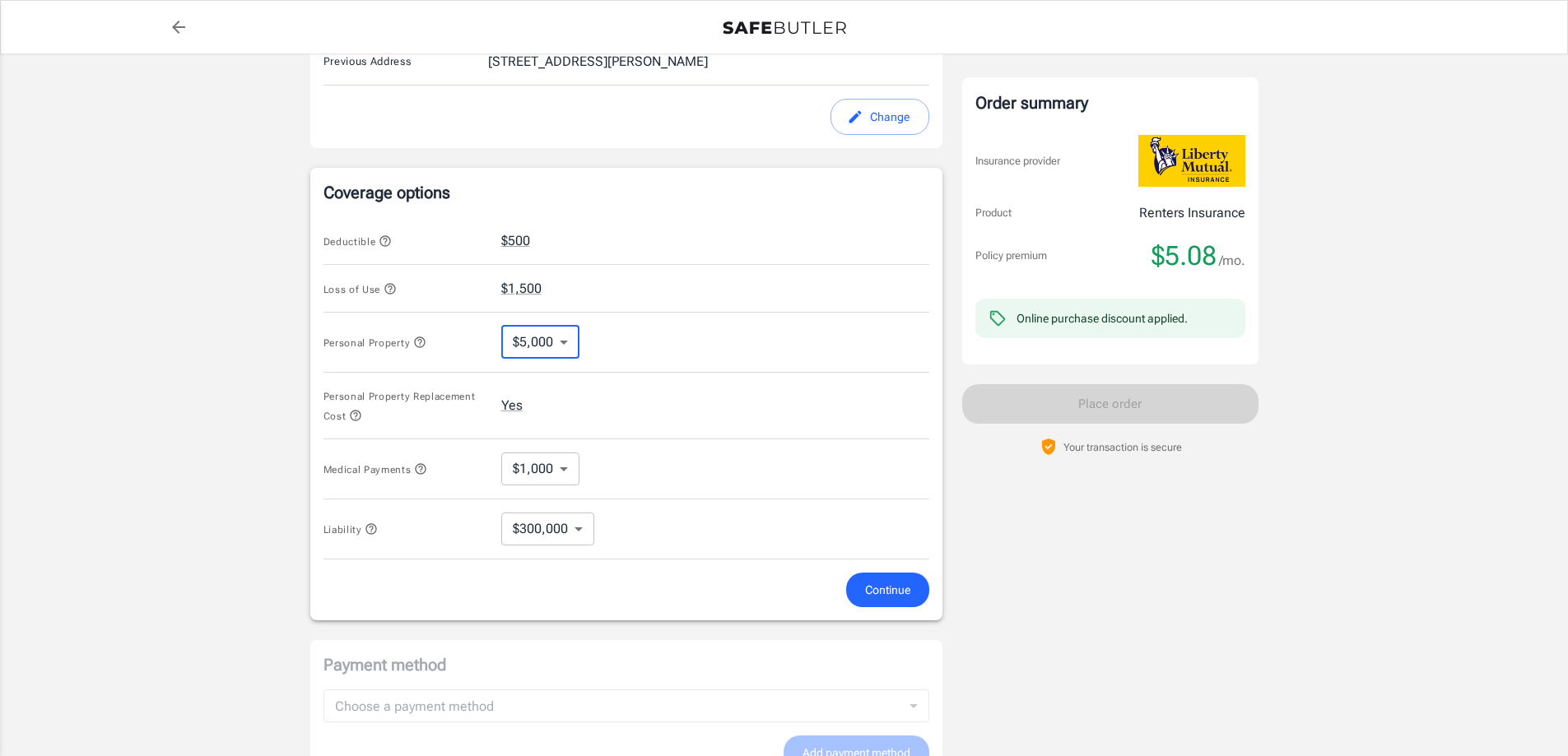
click at [890, 581] on span "Continue" at bounding box center [887, 590] width 46 height 21
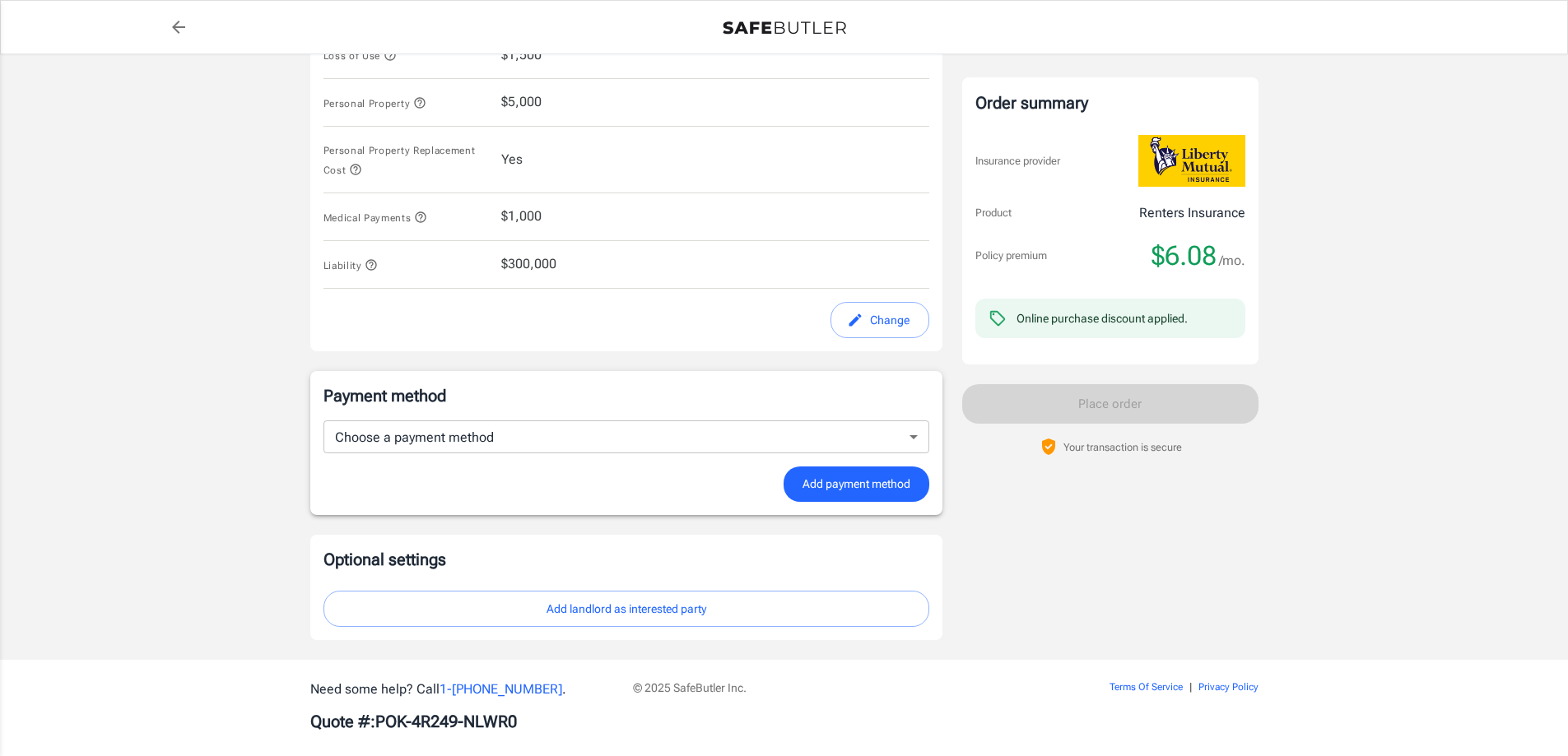
scroll to position [827, 0]
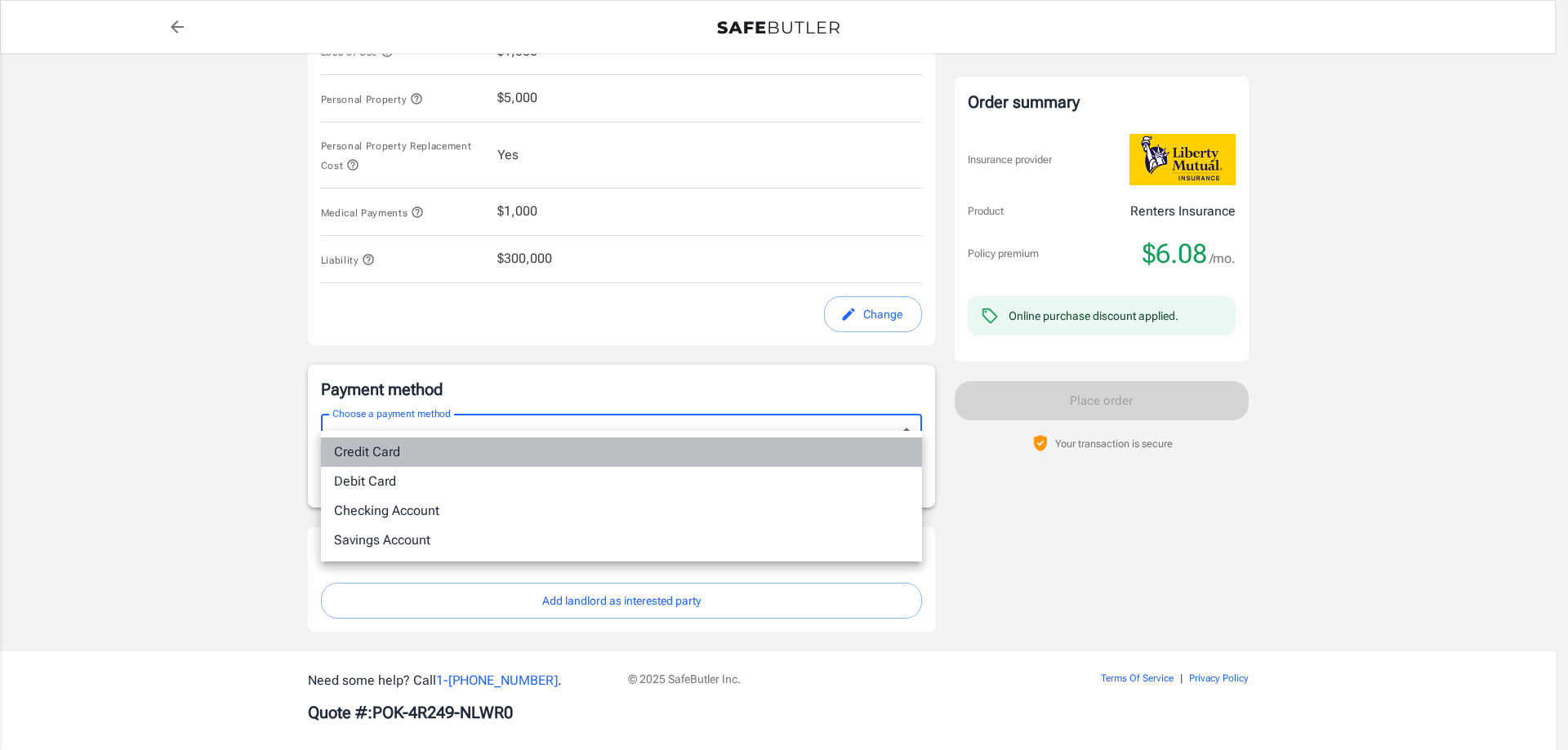
click at [396, 459] on li "Credit Card" at bounding box center [622, 452] width 601 height 29
type input "credit"
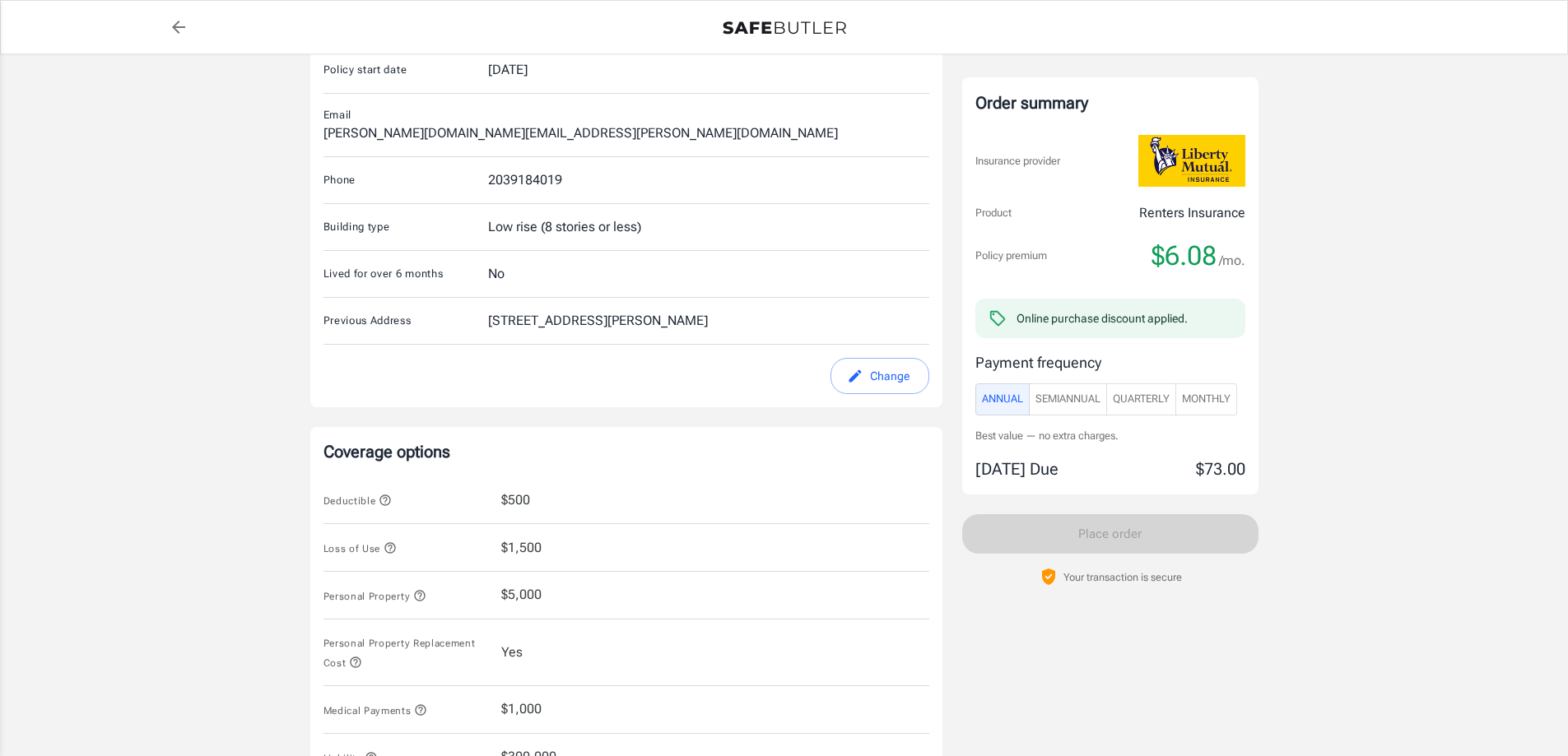
scroll to position [174, 0]
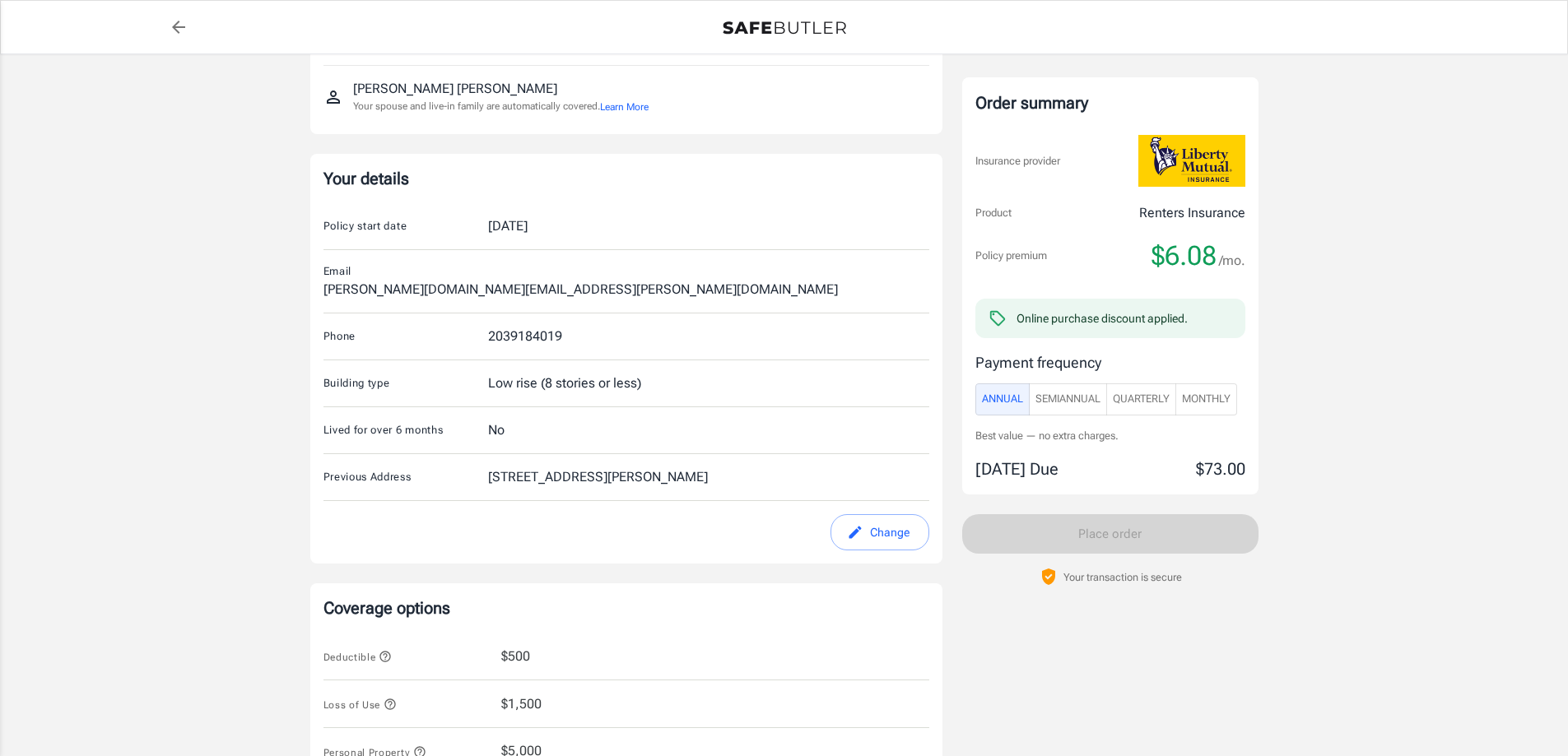
click at [528, 232] on div "[DATE]" at bounding box center [508, 226] width 39 height 20
click at [869, 514] on button "Change" at bounding box center [879, 532] width 98 height 37
select select "[GEOGRAPHIC_DATA]"
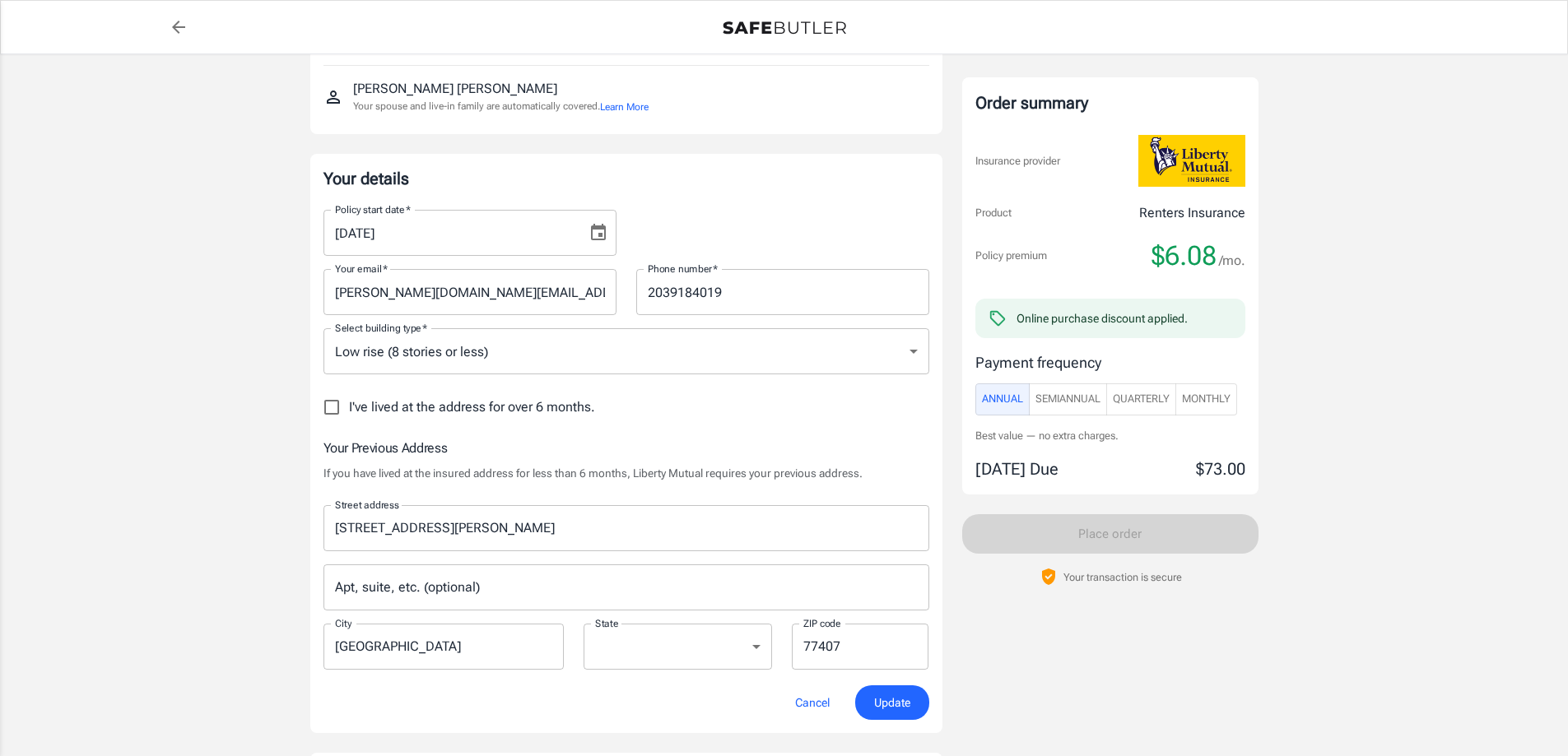
click at [886, 705] on span "Update" at bounding box center [892, 703] width 36 height 21
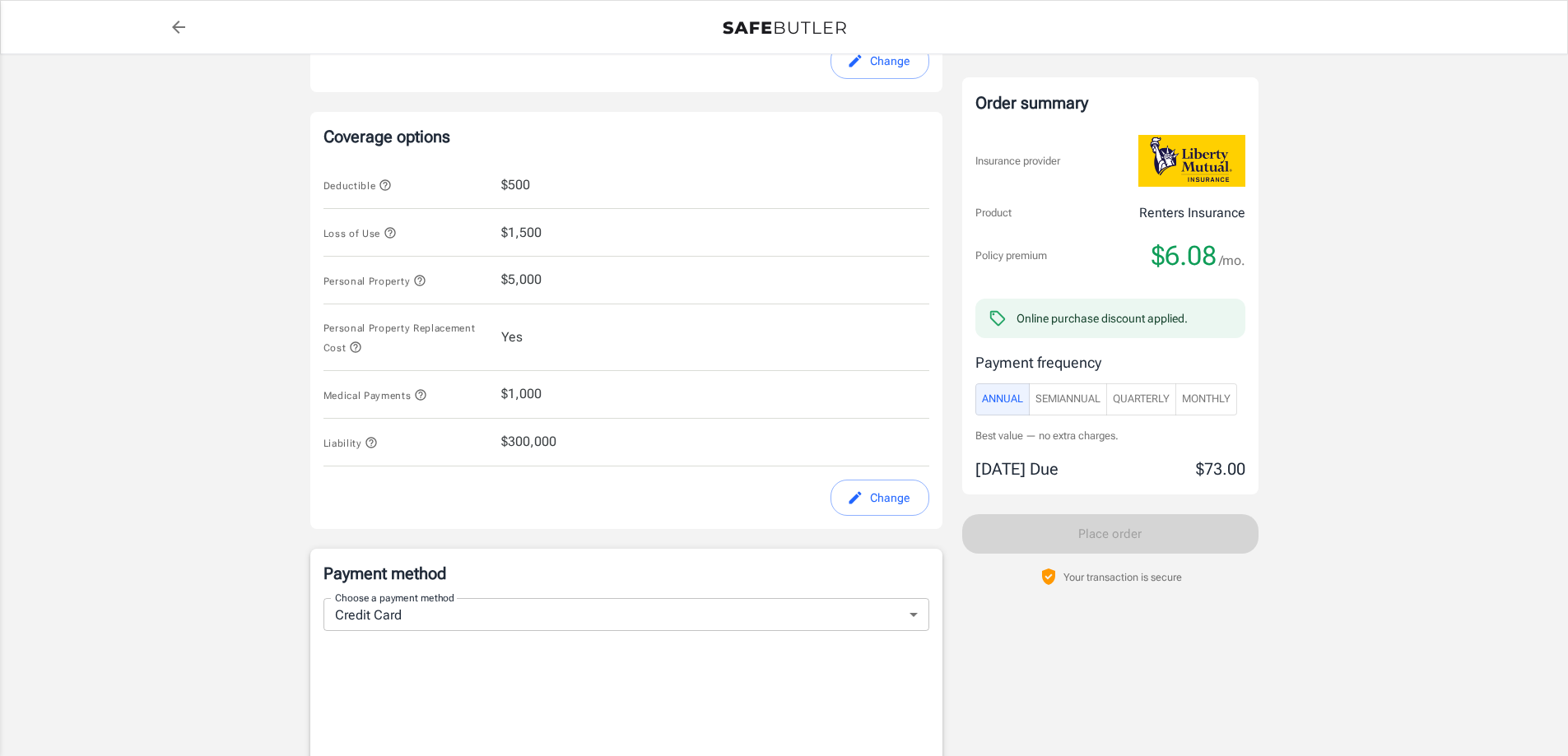
scroll to position [585, 0]
